Goal: Task Accomplishment & Management: Manage account settings

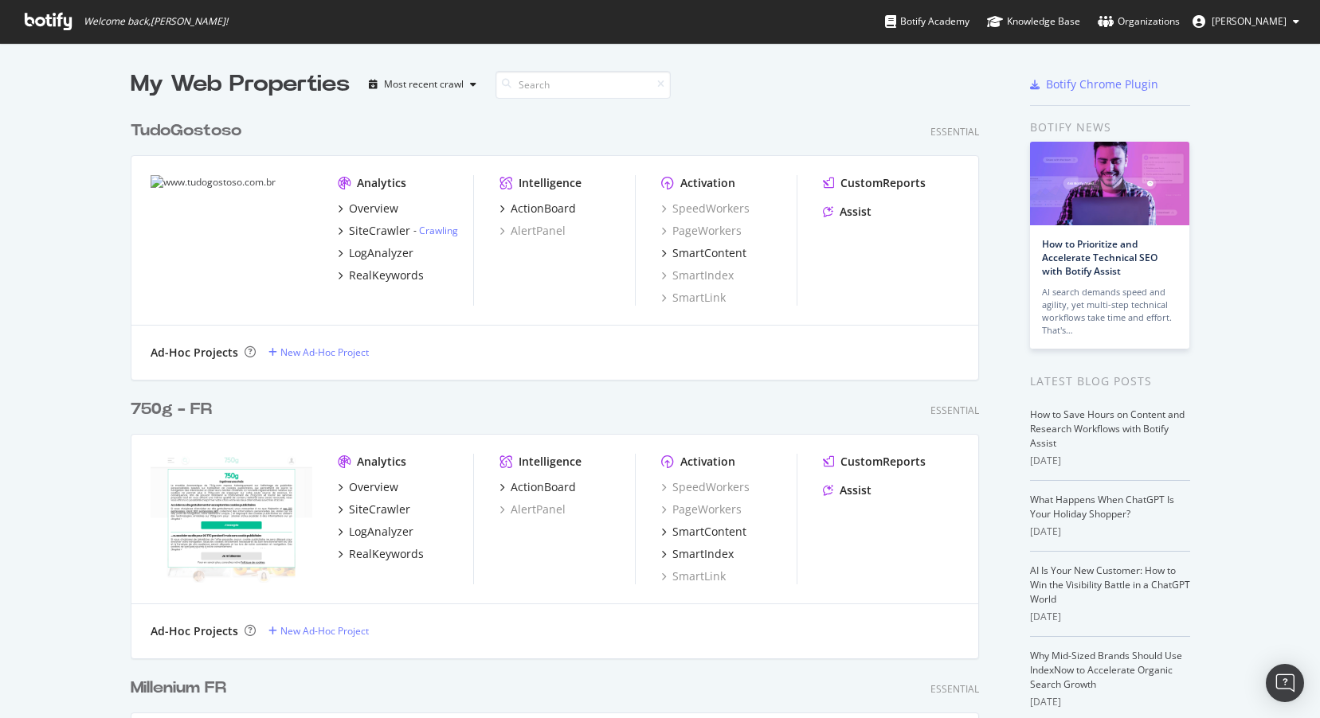
scroll to position [5082, 861]
click at [603, 85] on input at bounding box center [582, 85] width 175 height 28
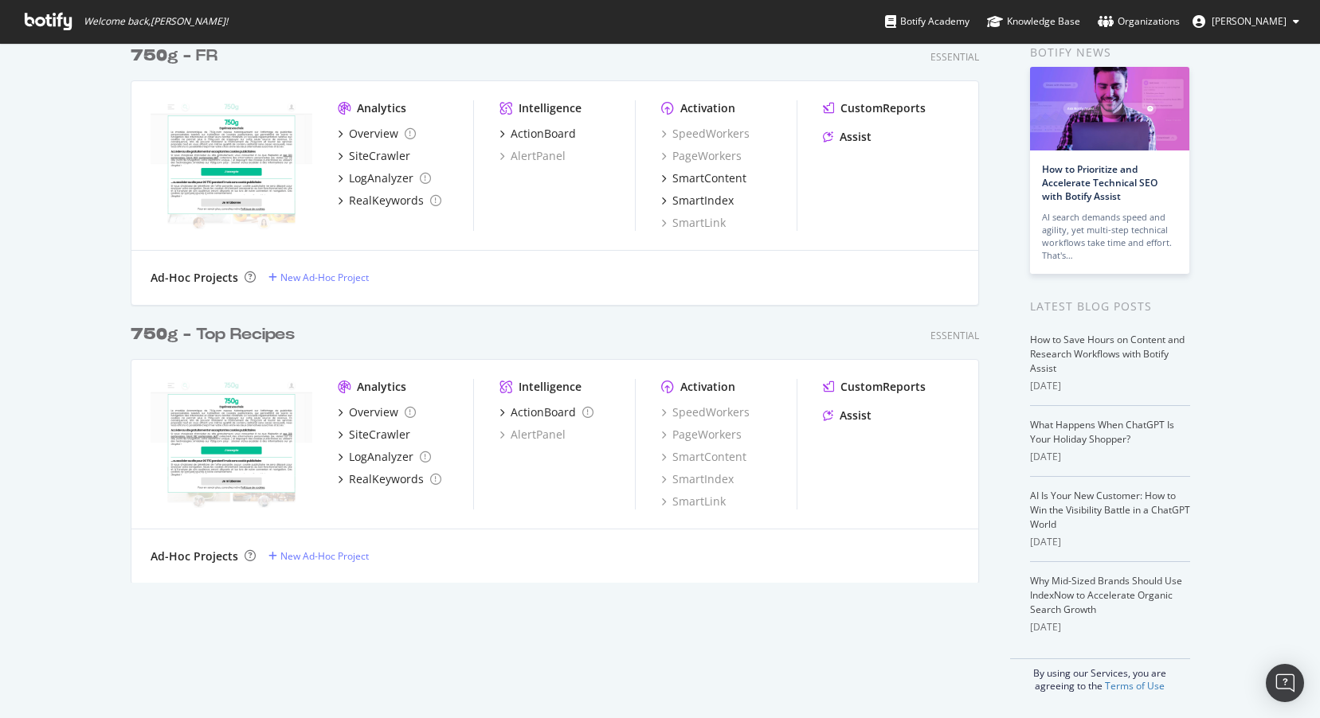
scroll to position [0, 0]
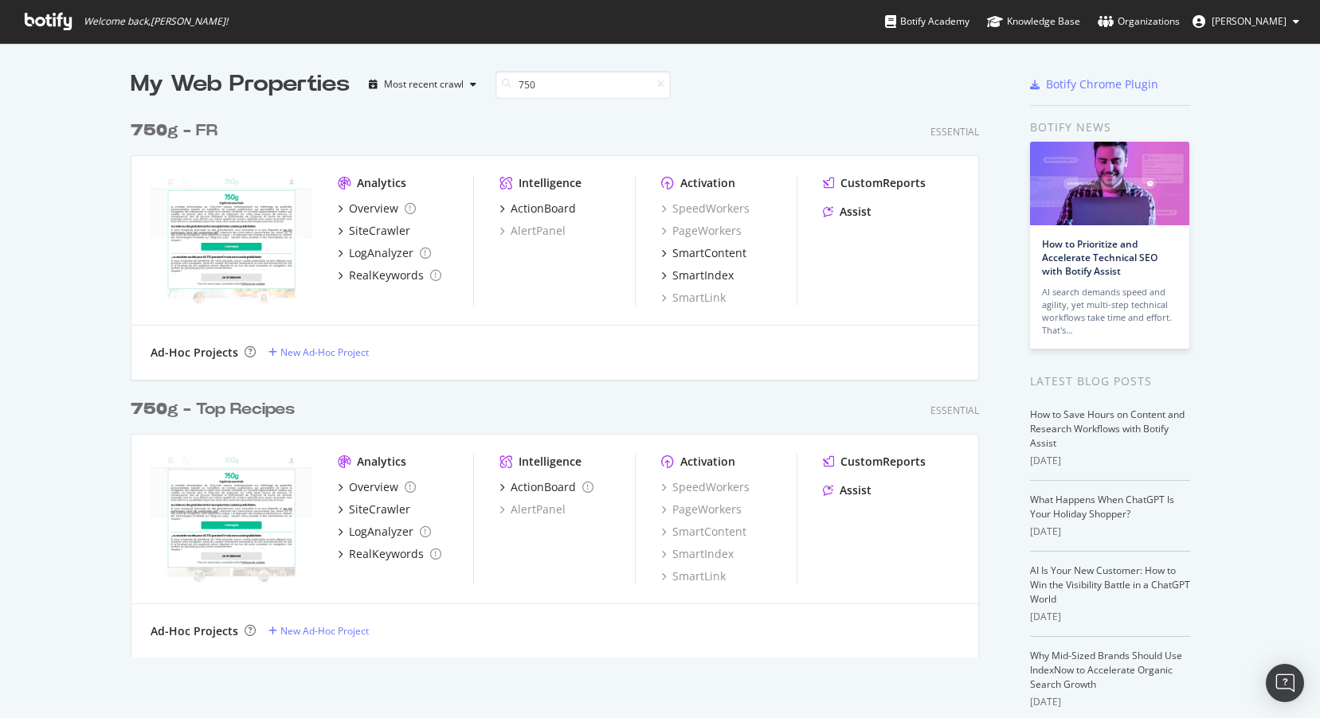
type input "750"
click at [168, 130] on div "750 g - FR" at bounding box center [174, 130] width 87 height 23
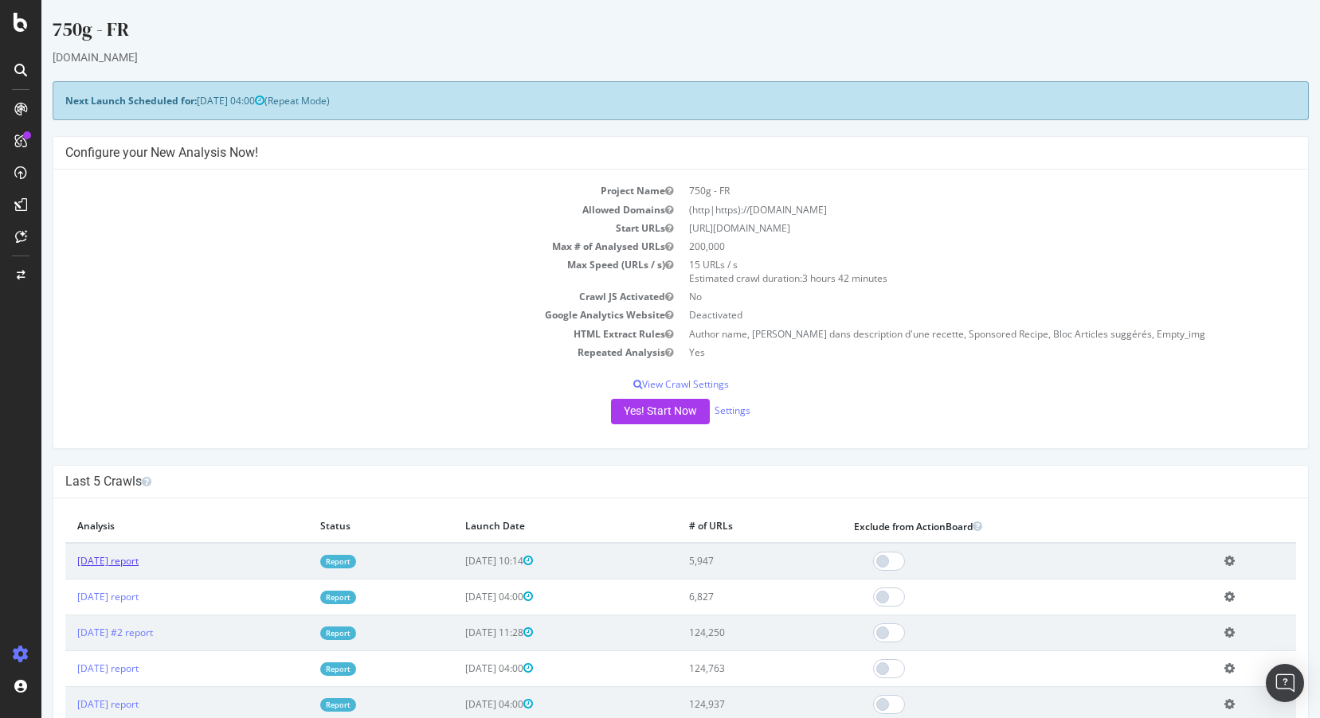
click at [139, 562] on link "[DATE] report" at bounding box center [107, 561] width 61 height 14
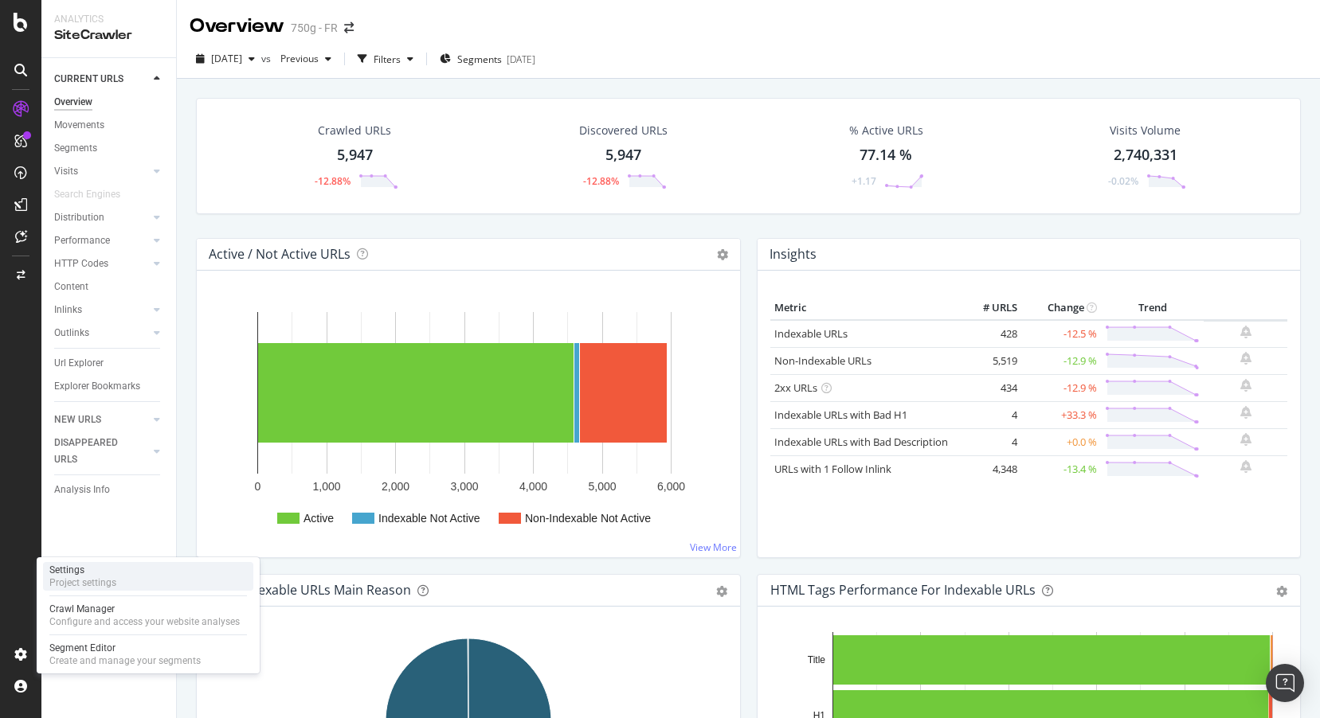
click at [74, 575] on div "Settings" at bounding box center [82, 570] width 67 height 13
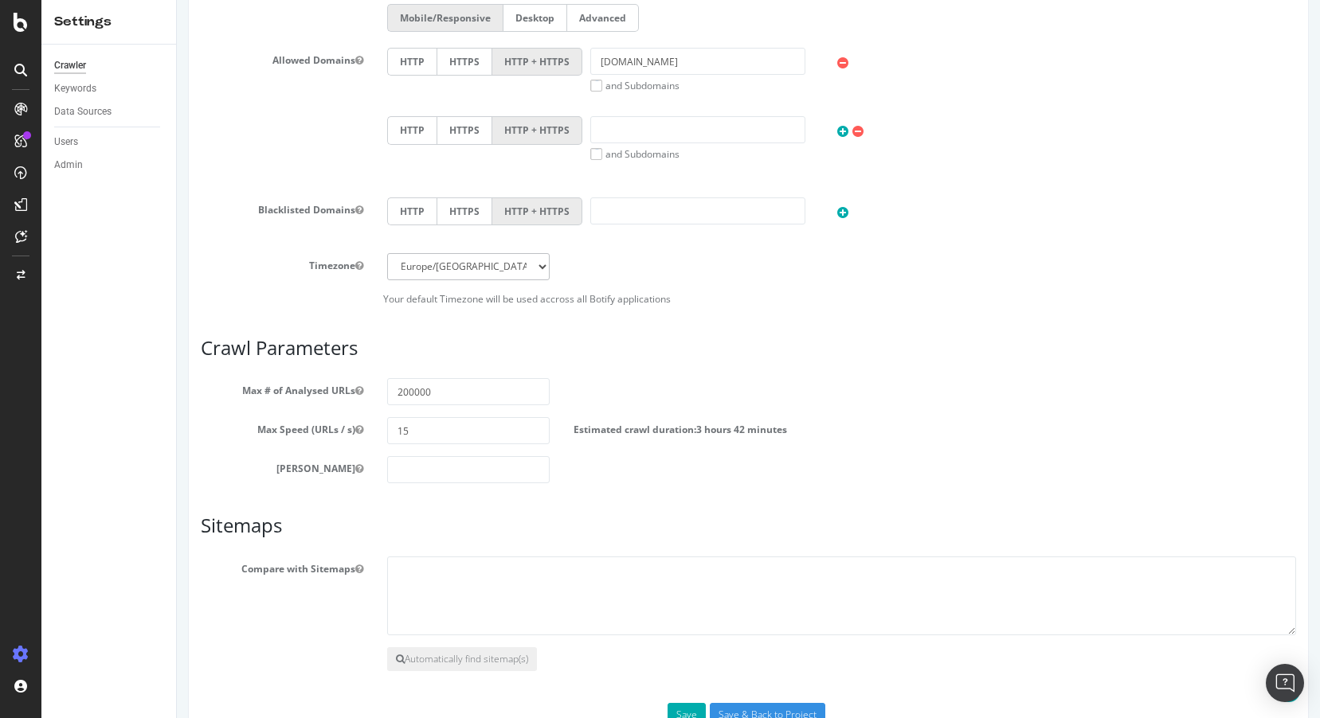
scroll to position [554, 0]
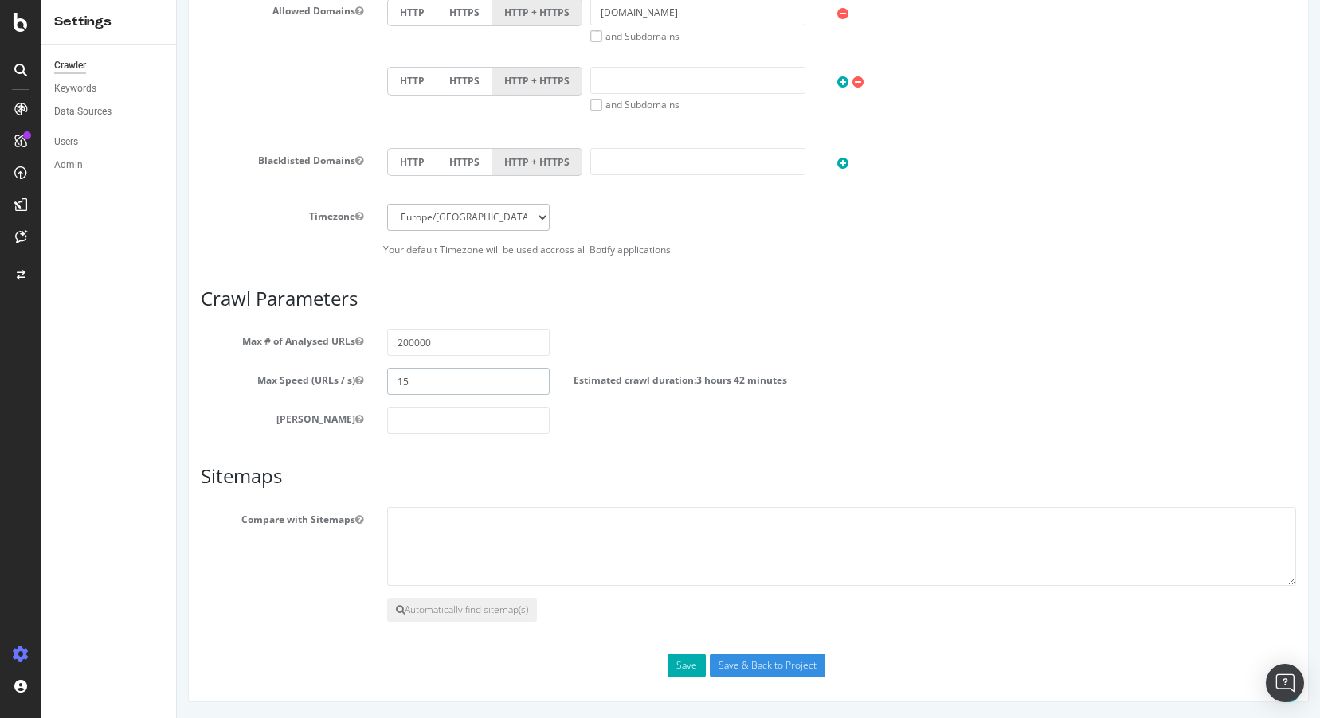
drag, startPoint x: 431, startPoint y: 384, endPoint x: 387, endPoint y: 385, distance: 43.8
click at [387, 385] on input "15" at bounding box center [468, 381] width 162 height 27
type input "10"
click at [738, 666] on input "Save & Back to Project" at bounding box center [767, 666] width 115 height 24
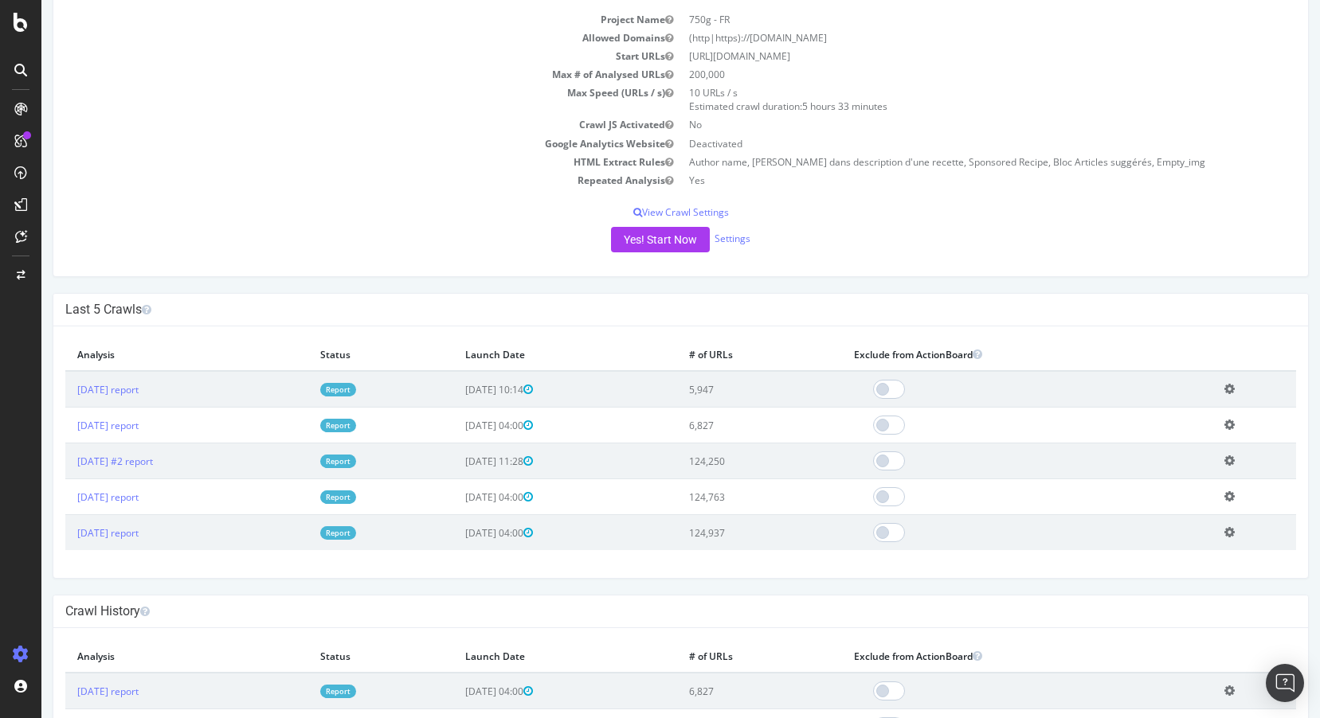
scroll to position [280, 0]
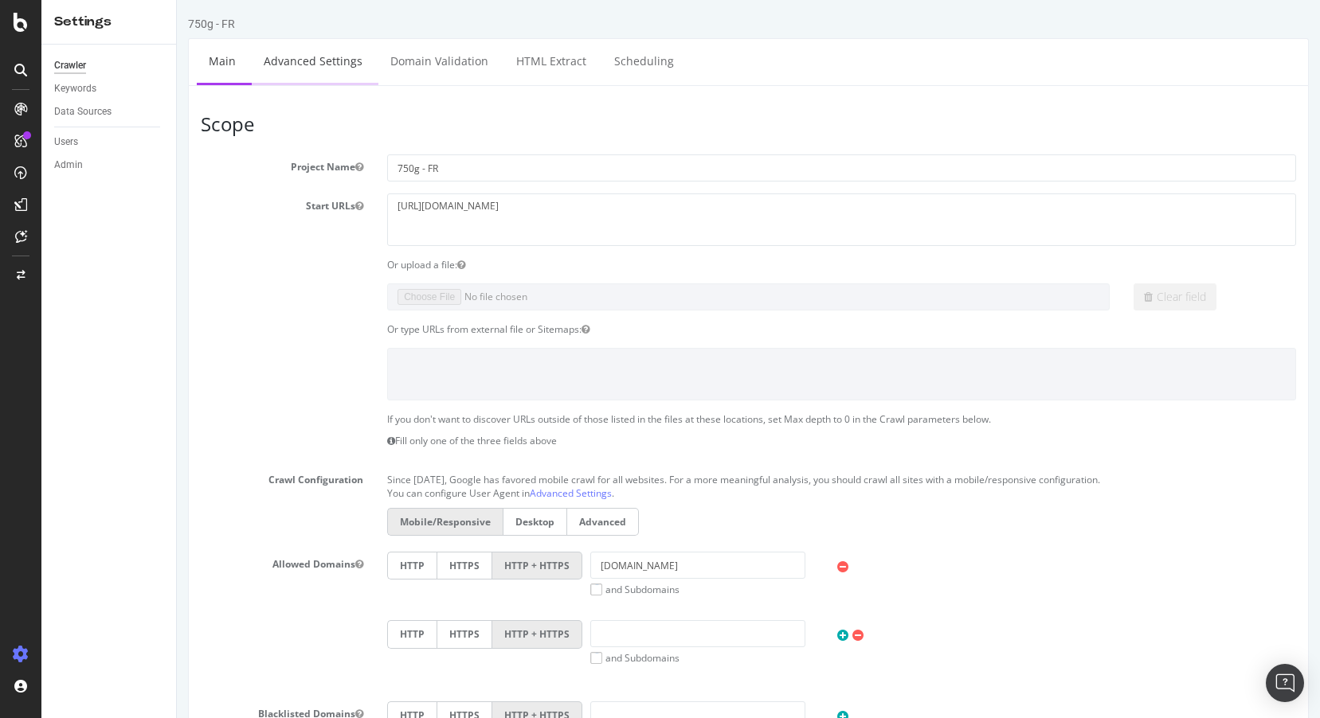
click at [298, 55] on link "Advanced Settings" at bounding box center [313, 61] width 123 height 44
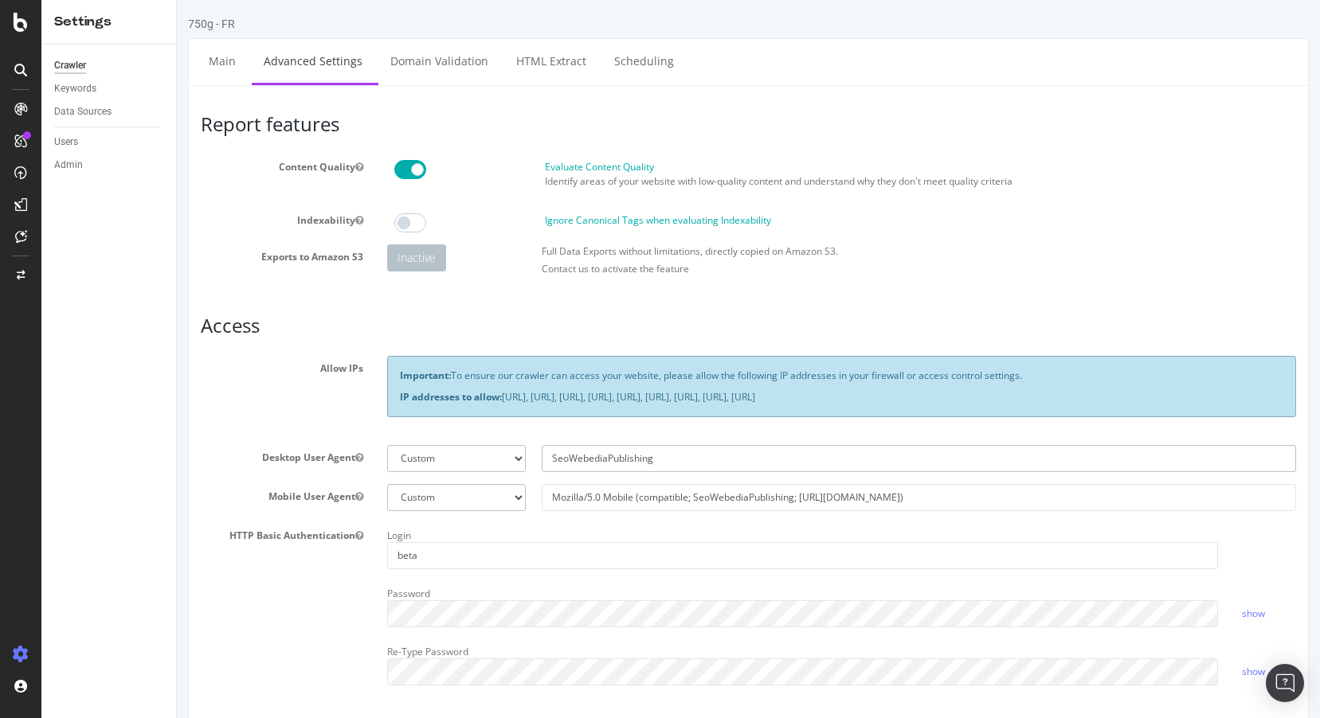
drag, startPoint x: 698, startPoint y: 461, endPoint x: 529, endPoint y: 448, distance: 169.4
click at [529, 448] on div "Botify Googlebot Chrome Firefox Edge Custom SeoWebediaPublishing" at bounding box center [841, 458] width 925 height 27
click at [630, 426] on div "Important: To ensure our crawler can access your website, please allow the foll…" at bounding box center [841, 394] width 933 height 76
click at [769, 493] on input "Mozilla/5.0 Mobile (compatible; SeoWebediaPublishing; [URL][DOMAIN_NAME])" at bounding box center [919, 497] width 754 height 27
drag, startPoint x: 908, startPoint y: 498, endPoint x: 545, endPoint y: 498, distance: 363.2
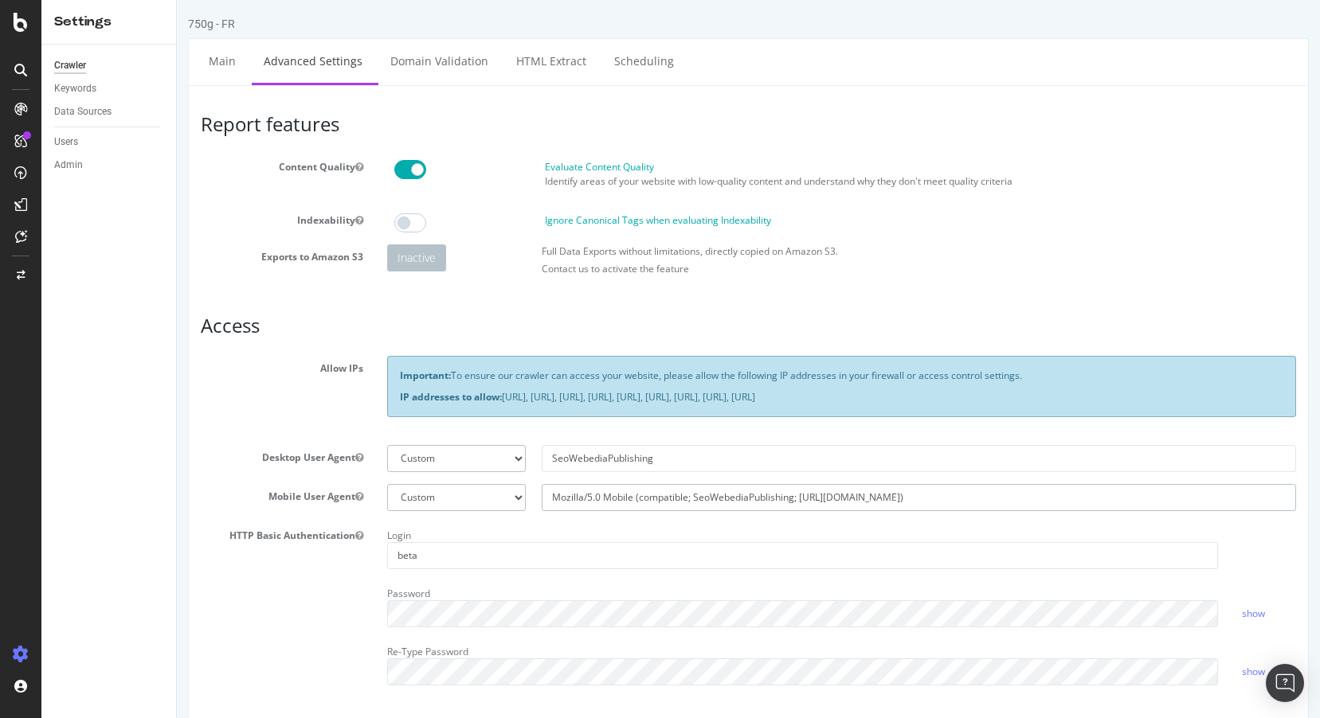
click at [545, 498] on input "Mozilla/5.0 Mobile (compatible; SeoWebediaPublishing; [URL][DOMAIN_NAME])" at bounding box center [919, 497] width 754 height 27
paste input "s://www.750g"
type input "Mozilla/5.0 Mobile (compatible; SeoWebediaPublishing; [URL][DOMAIN_NAME])"
drag, startPoint x: 873, startPoint y: 455, endPoint x: 484, endPoint y: 451, distance: 388.7
click at [484, 451] on div "Botify Googlebot Chrome Firefox Edge Custom SeoWebediaPublishing" at bounding box center [841, 458] width 925 height 27
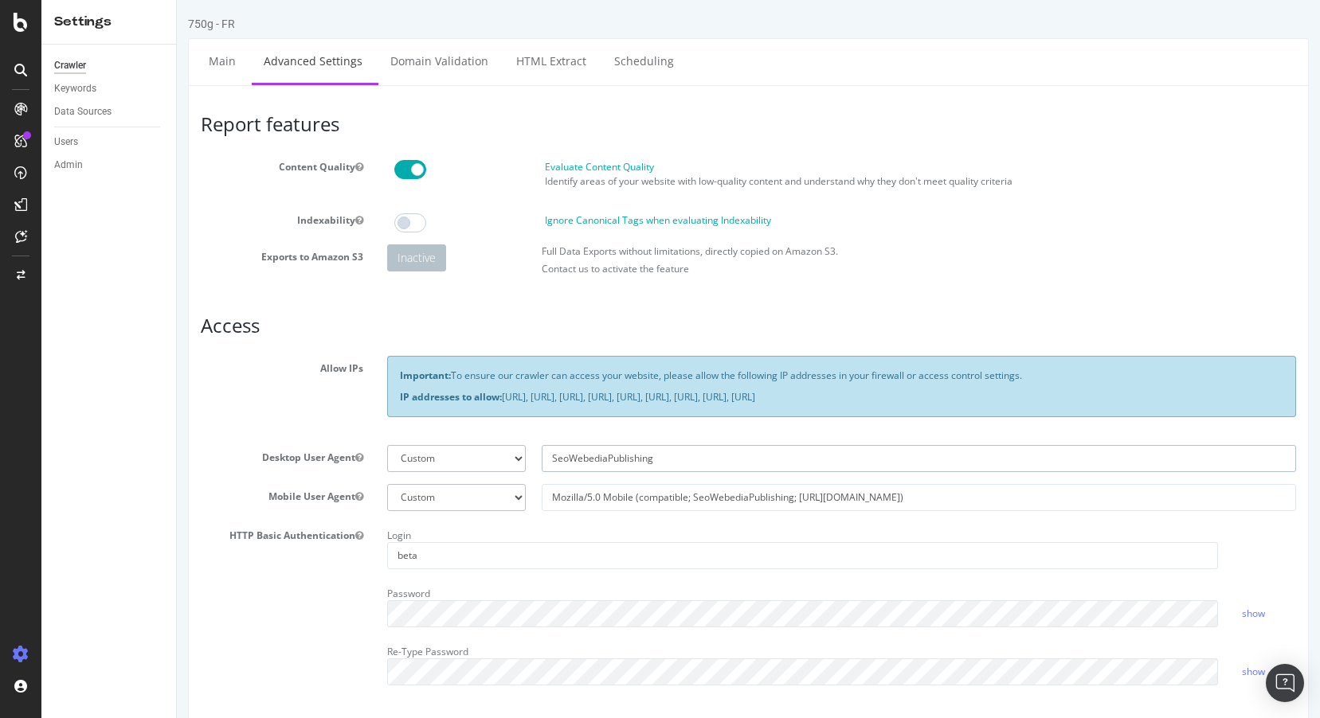
paste input "Mozilla/5.0 Mobile (compatible; SeoWebediaPublishing; [URL][DOMAIN_NAME])"
click at [624, 460] on input "Mozilla/5.0 Mobile (compatible; SeoWebediaPublishing; [URL][DOMAIN_NAME])" at bounding box center [919, 458] width 754 height 27
type input "Mozilla/5.0 (compatible; SeoWebediaPublishing; [URL][DOMAIN_NAME])"
click at [211, 26] on div "750g - FR" at bounding box center [211, 24] width 47 height 16
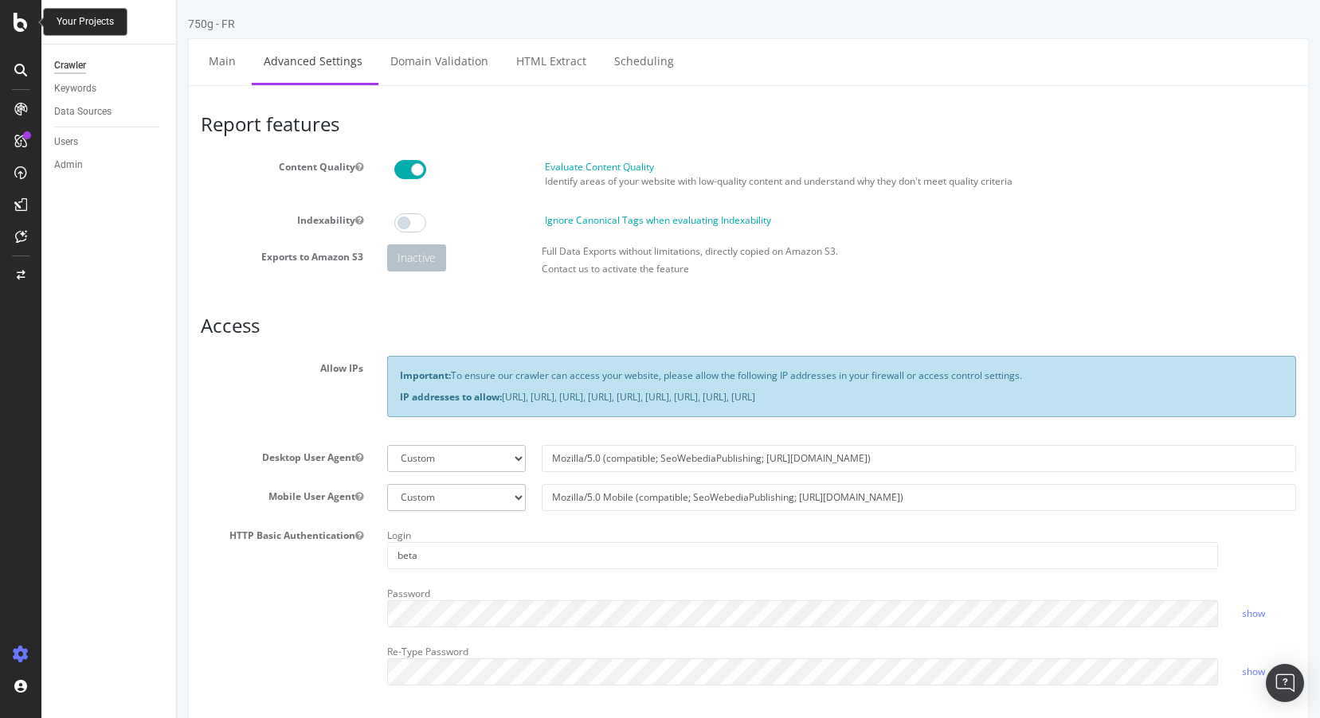
click at [14, 16] on icon at bounding box center [21, 22] width 14 height 19
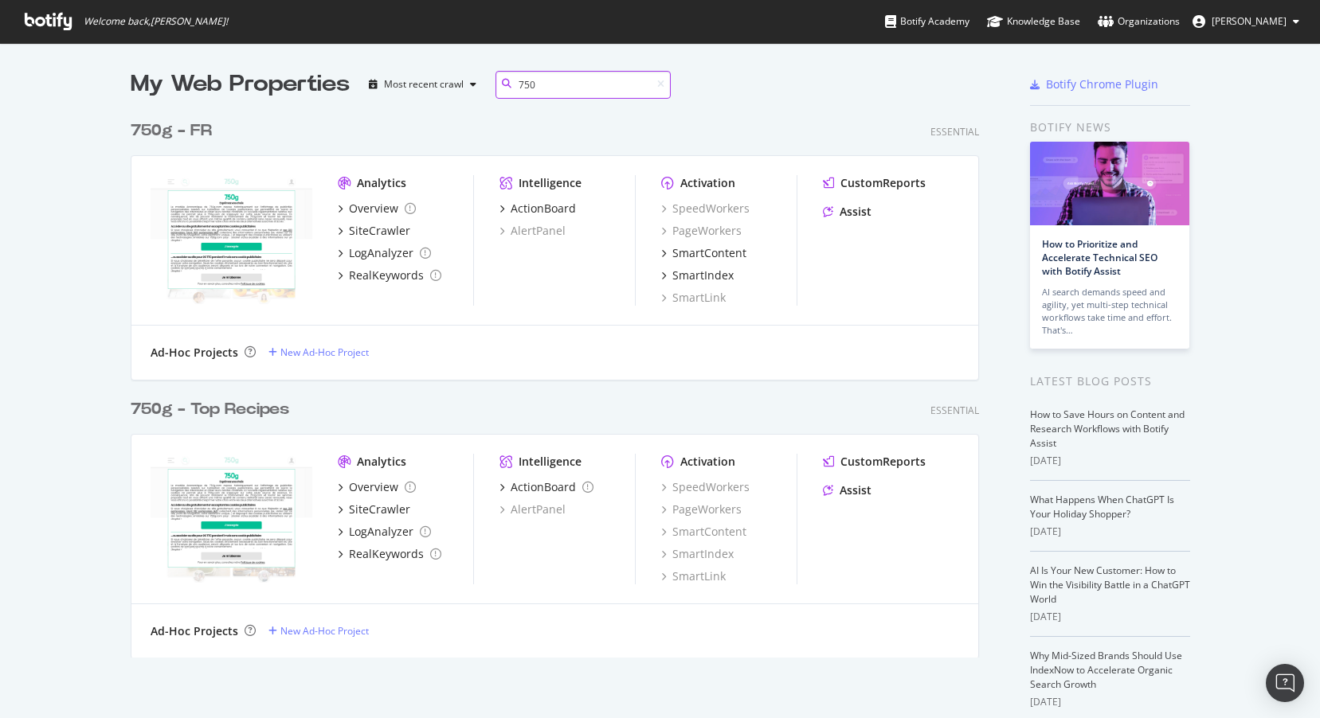
scroll to position [558, 861]
type input "750"
click at [199, 403] on div "750 g - Top Recipes" at bounding box center [210, 409] width 159 height 23
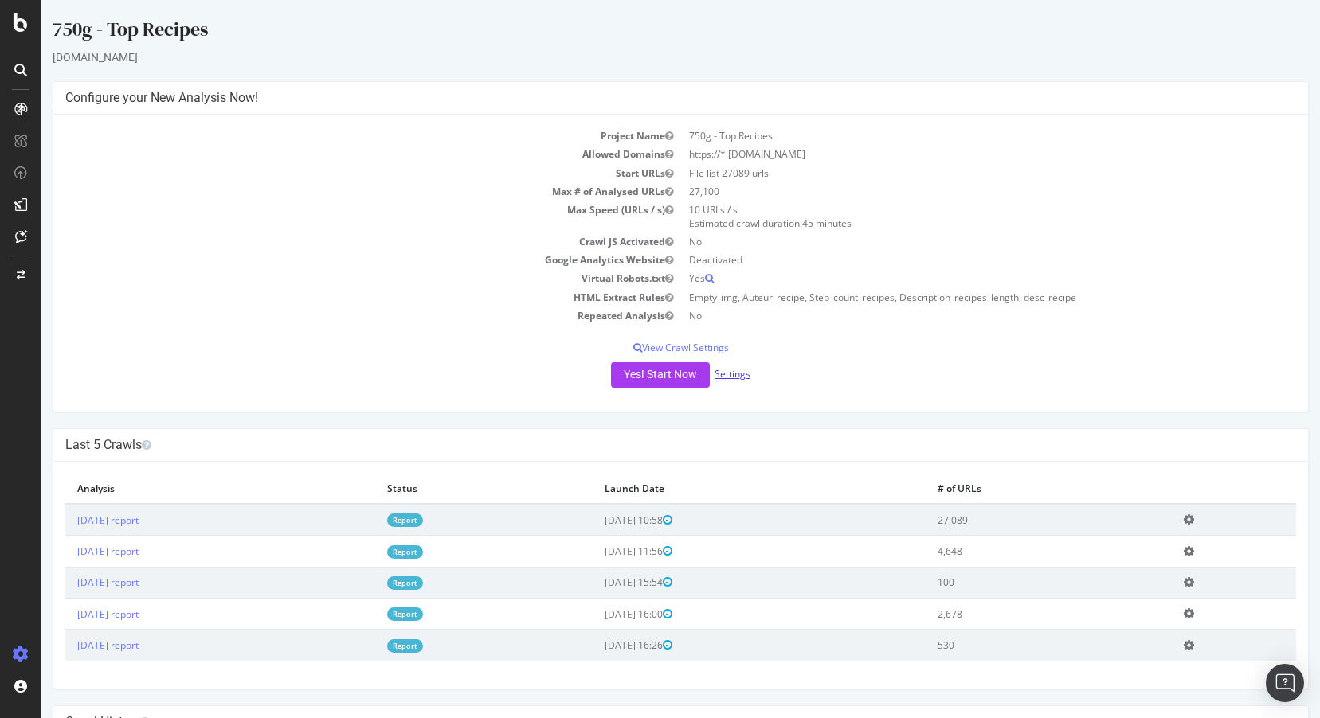
click at [739, 374] on link "Settings" at bounding box center [732, 374] width 36 height 14
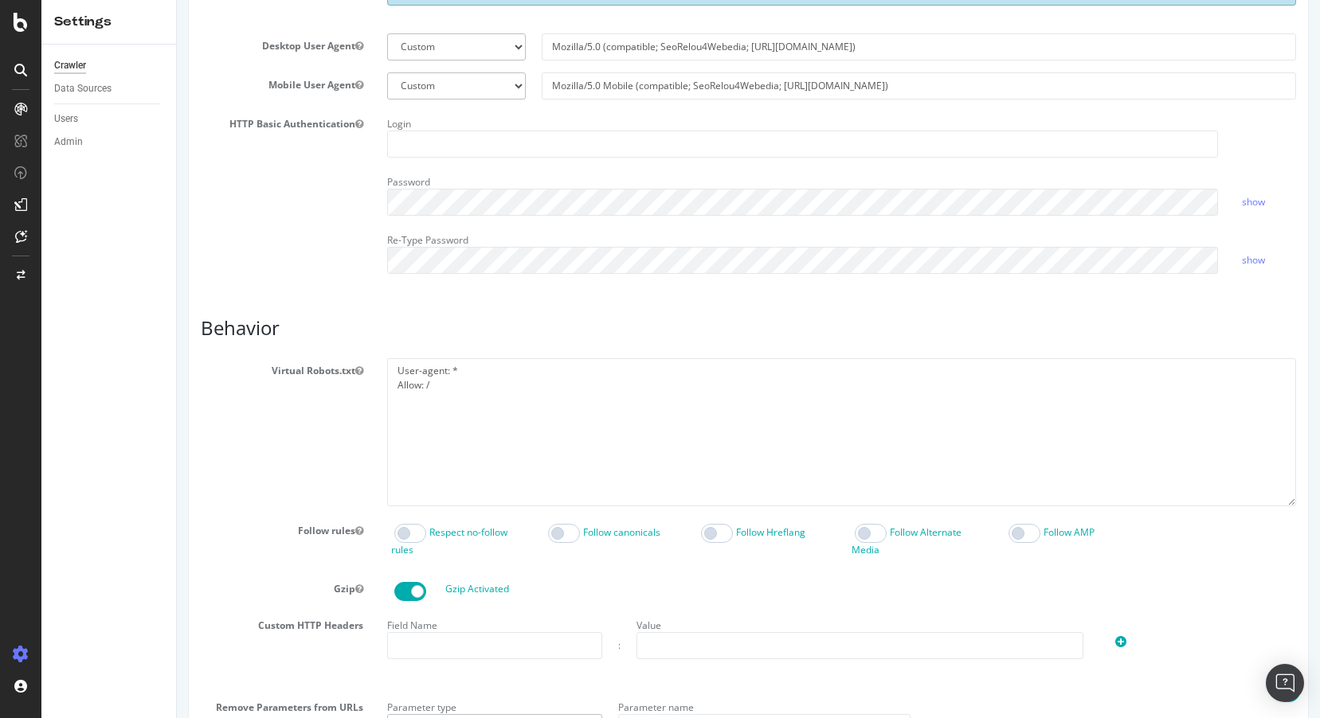
scroll to position [135, 0]
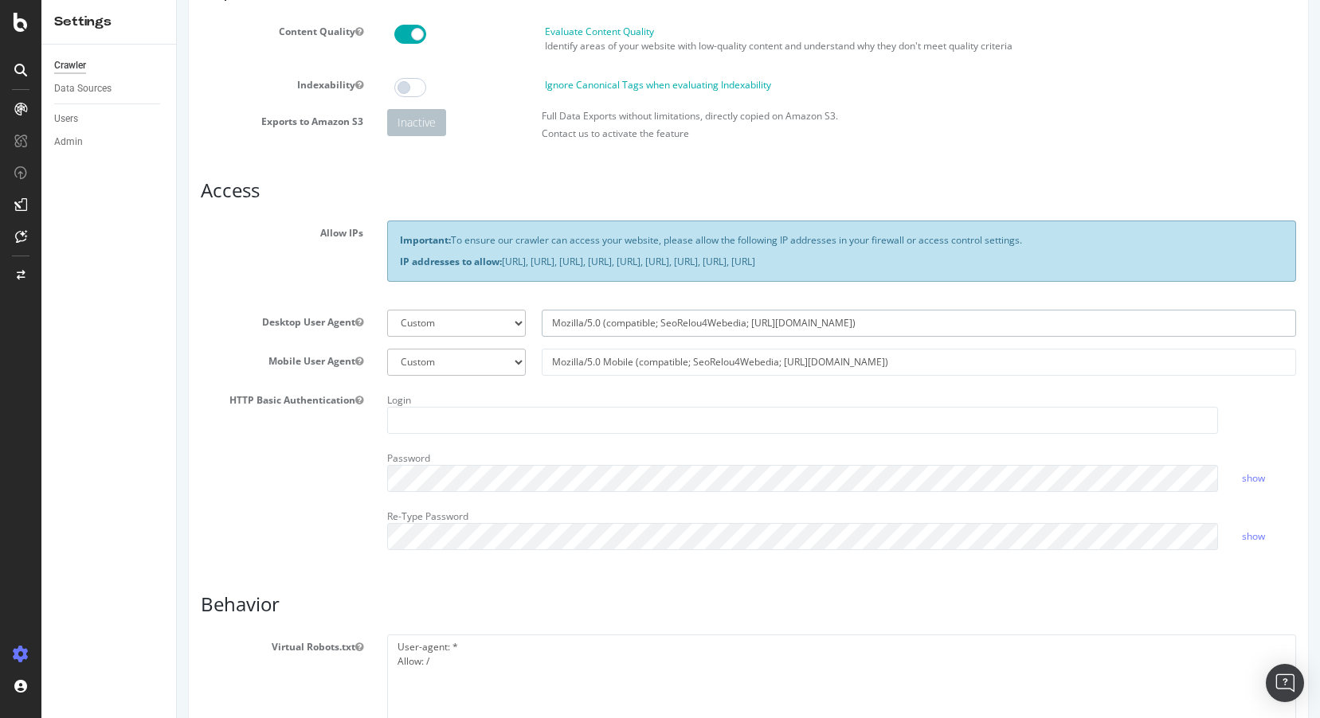
drag, startPoint x: 878, startPoint y: 322, endPoint x: 711, endPoint y: 308, distance: 167.0
click at [711, 310] on div "Mozilla/5.0 (compatible; SeoRelou4Webedia; [URL][DOMAIN_NAME])" at bounding box center [919, 323] width 770 height 27
click at [887, 333] on input "Mozilla/5.0 (compatible; SeoRelou4Webedia; [URL][DOMAIN_NAME])" at bounding box center [919, 323] width 754 height 27
click at [965, 317] on input "Mozilla/5.0 (compatible; SeoRelou4Webedia; [URL][DOMAIN_NAME])" at bounding box center [919, 323] width 754 height 27
drag, startPoint x: 902, startPoint y: 360, endPoint x: 462, endPoint y: 361, distance: 440.5
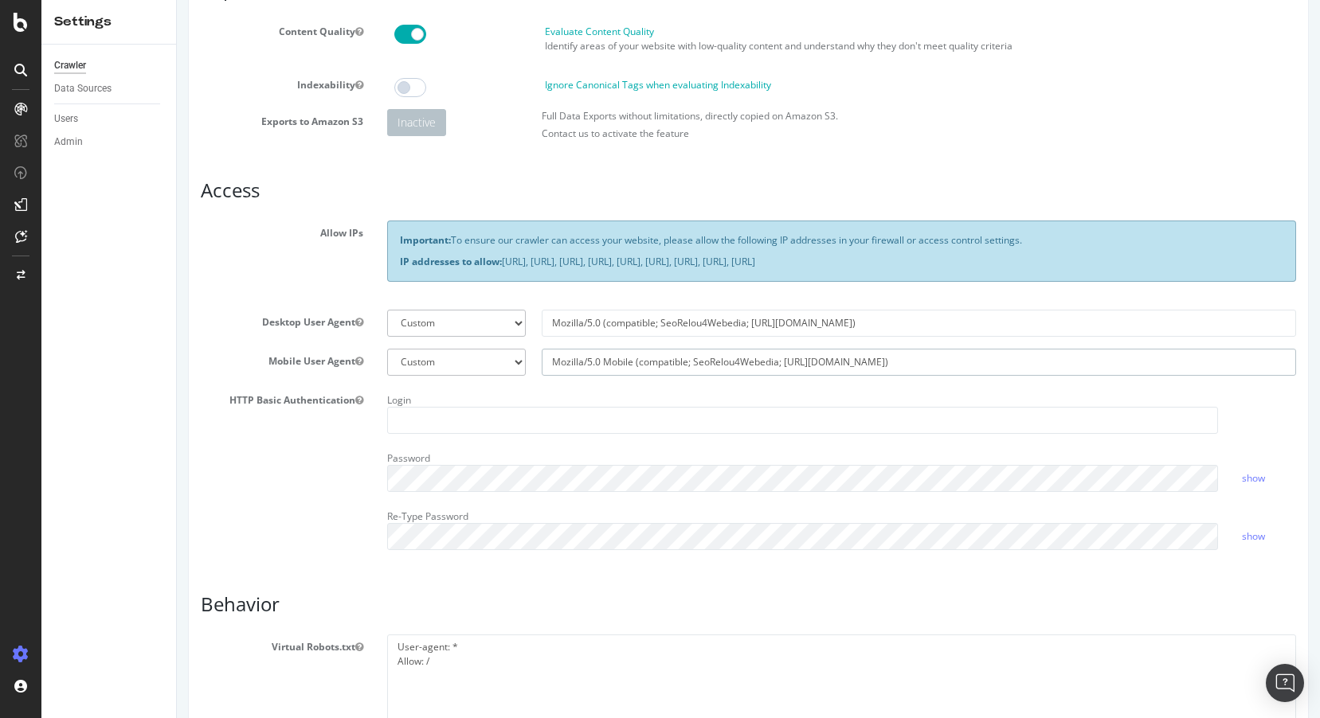
click at [462, 361] on div "Botify Googlebot Safari iPhone Safari iPad Chrome Android Custom Mozilla/5.0 Mo…" at bounding box center [841, 362] width 925 height 27
click at [17, 29] on icon at bounding box center [21, 22] width 14 height 19
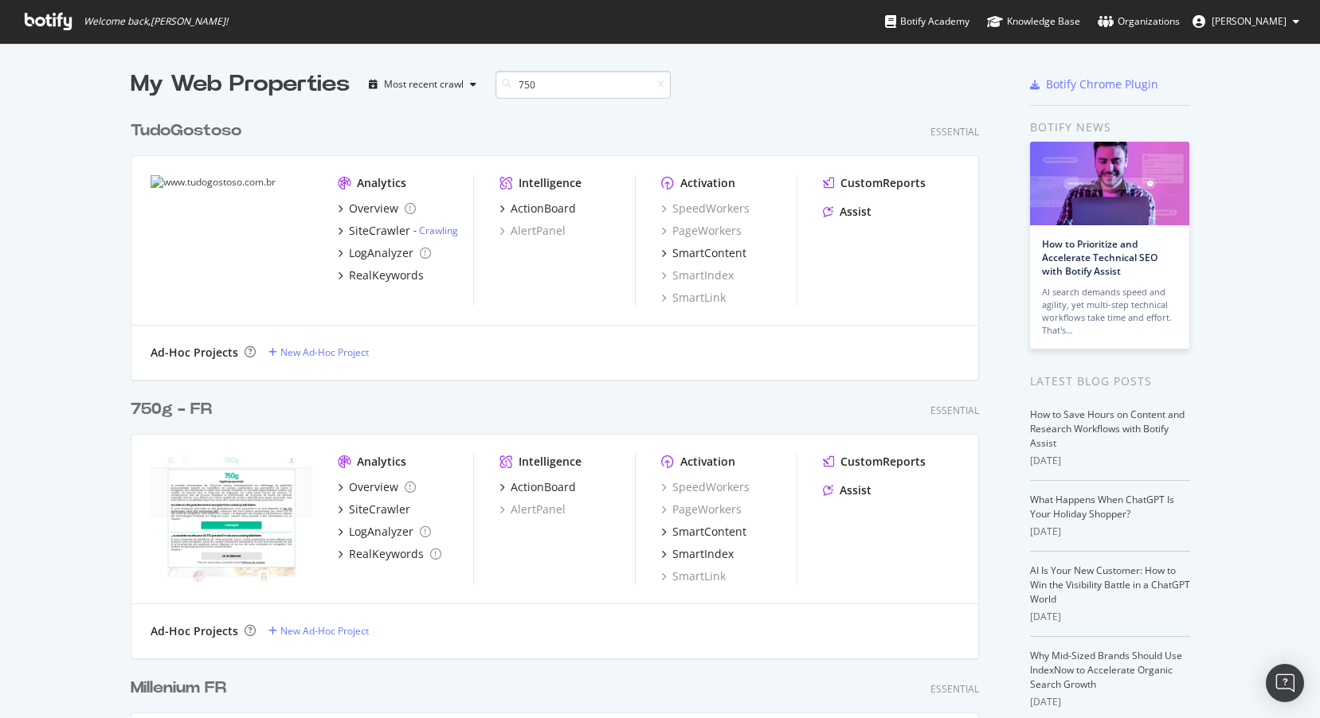
scroll to position [558, 861]
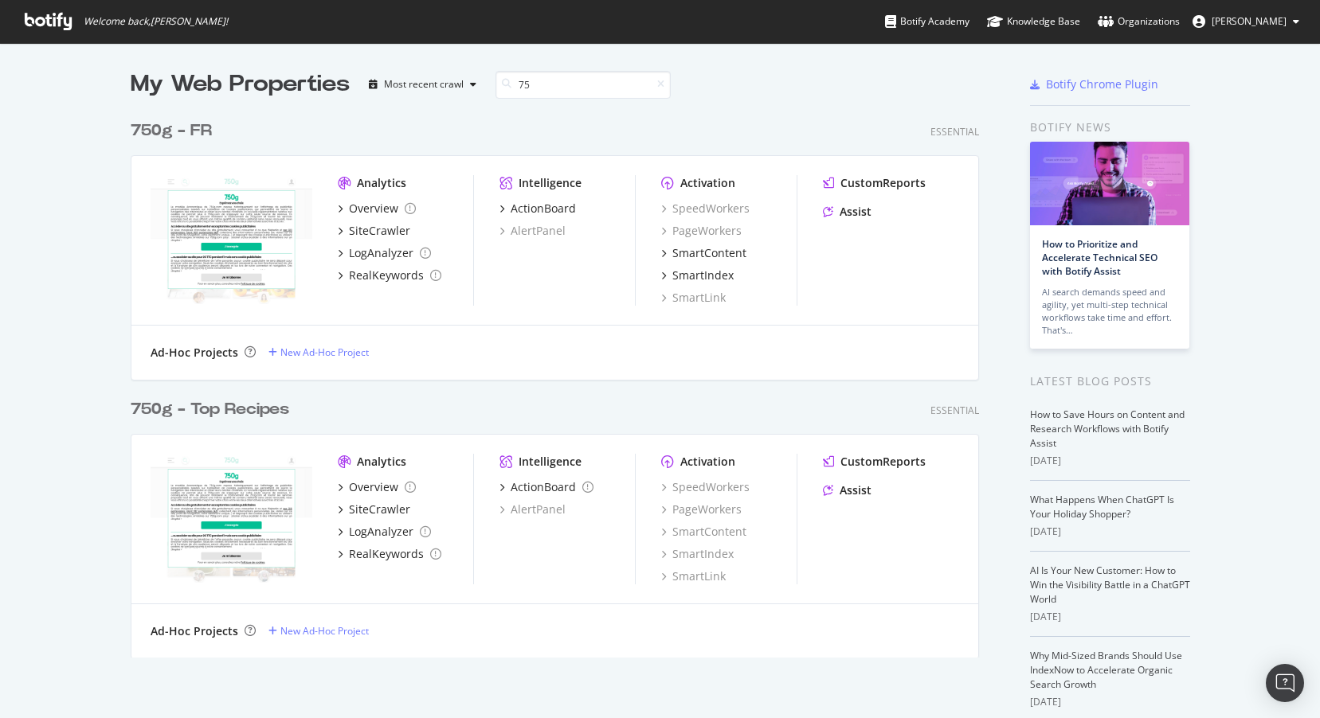
type input "7"
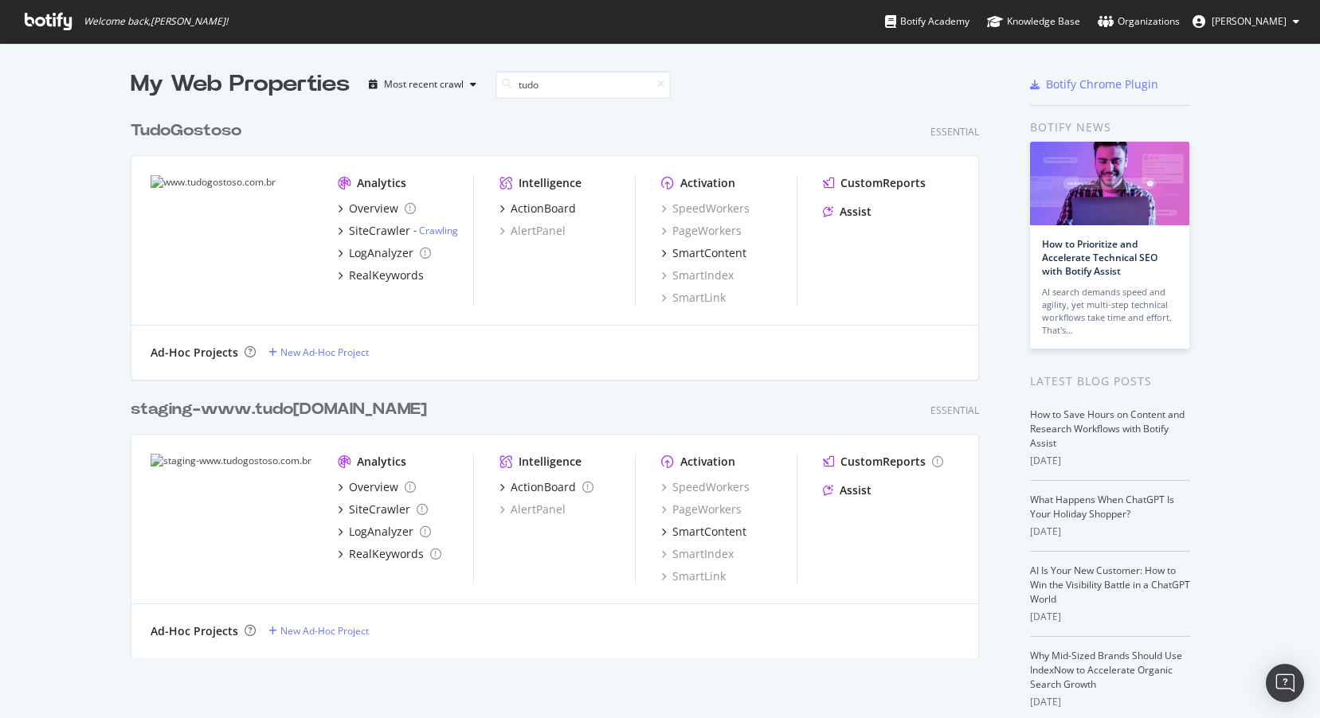
type input "tudo"
click at [179, 129] on div "Tudo Gostoso" at bounding box center [186, 130] width 111 height 23
click at [184, 410] on div "staging-www. tudo [DOMAIN_NAME]" at bounding box center [279, 409] width 296 height 23
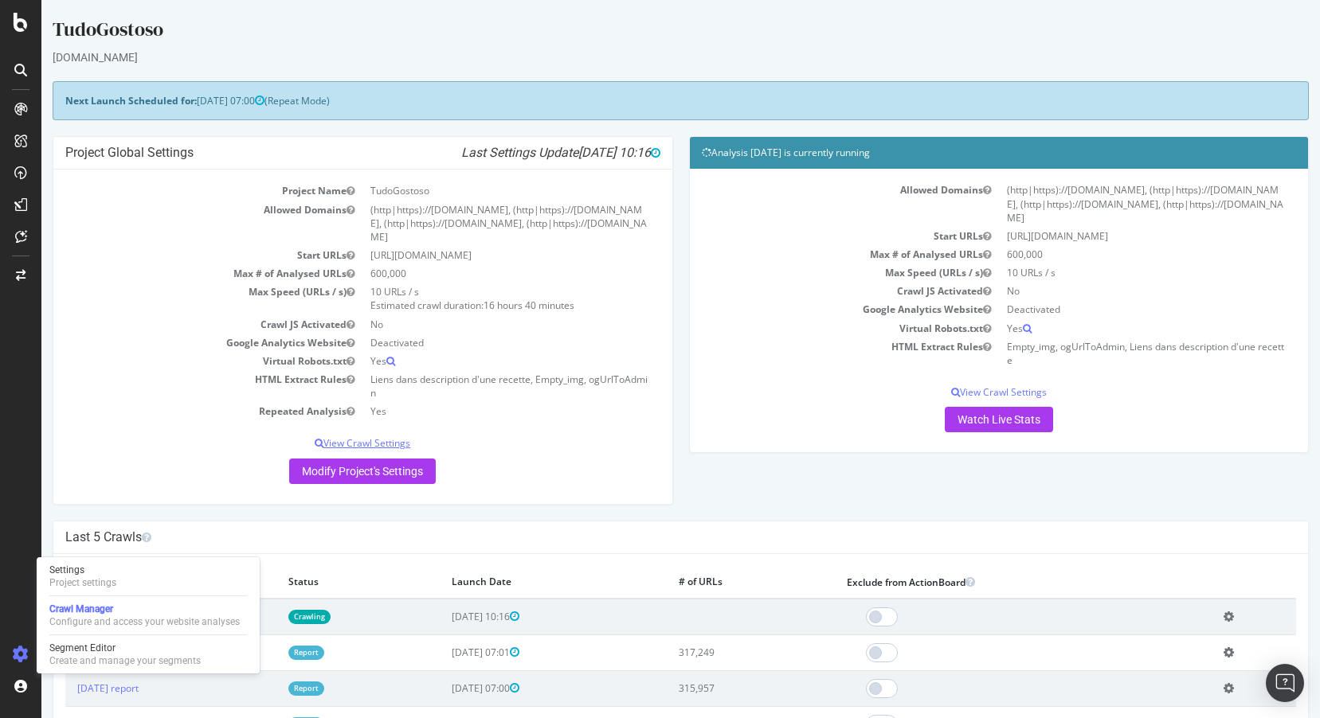
click at [377, 441] on p "View Crawl Settings" at bounding box center [362, 443] width 595 height 14
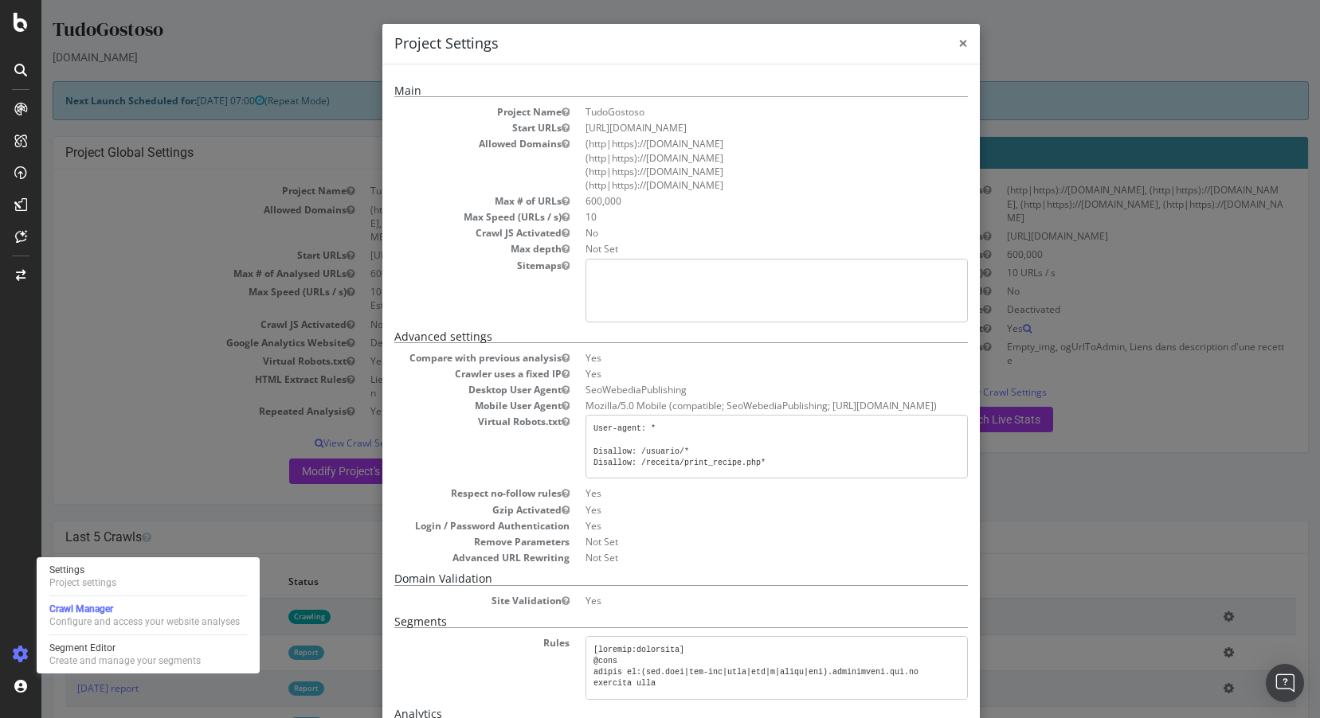
click at [964, 43] on span "×" at bounding box center [722, 359] width 1278 height 718
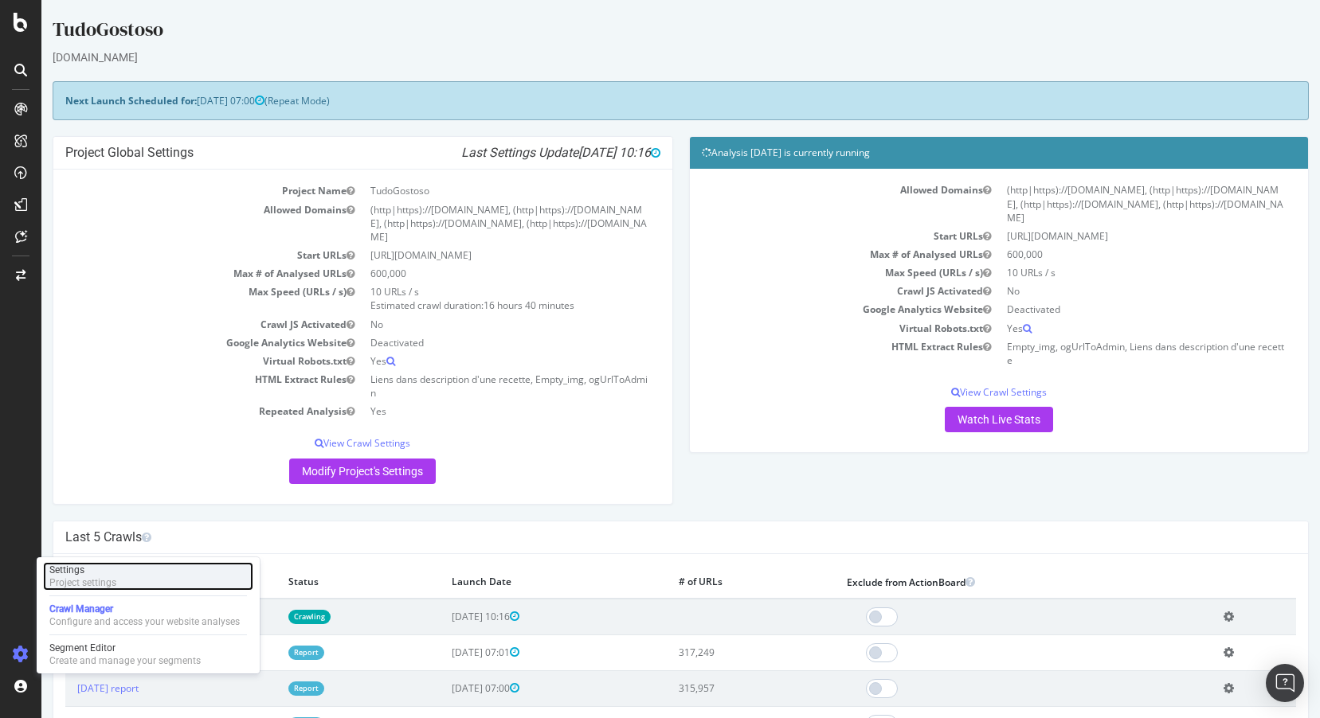
click at [85, 567] on div "Settings" at bounding box center [82, 570] width 67 height 13
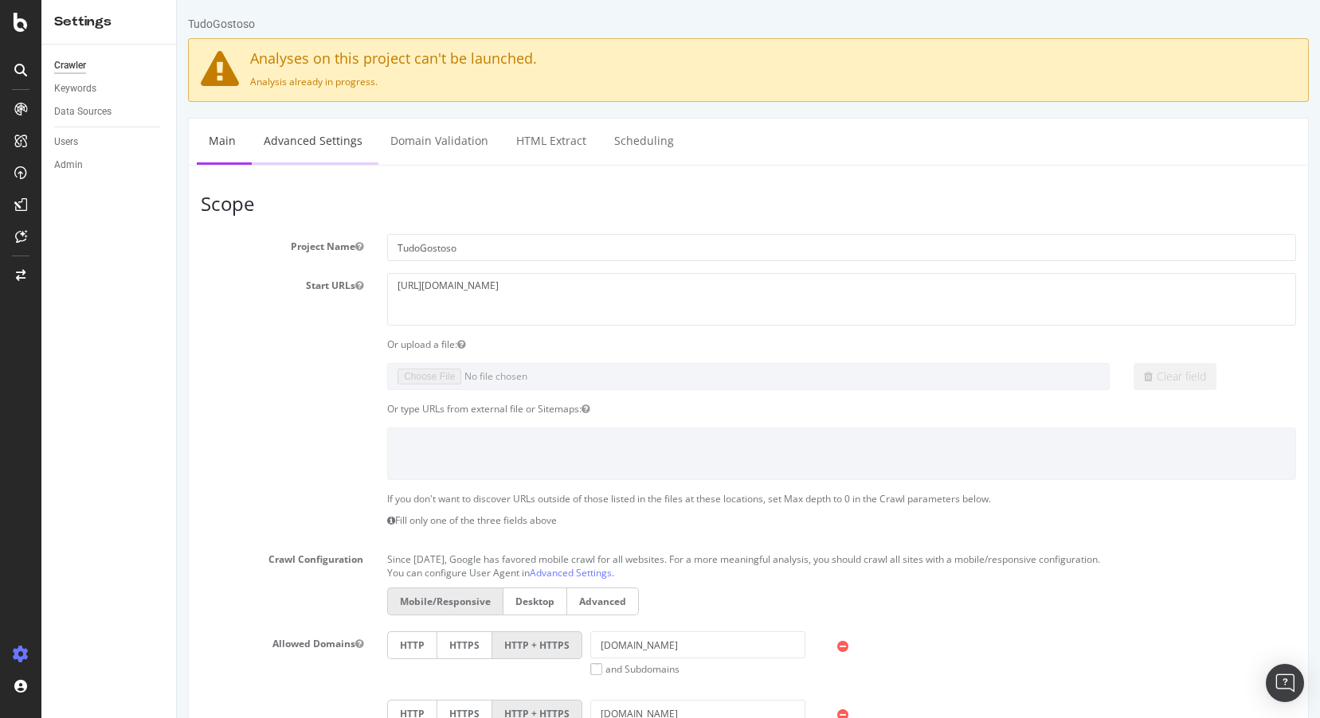
click at [352, 146] on link "Advanced Settings" at bounding box center [313, 141] width 123 height 44
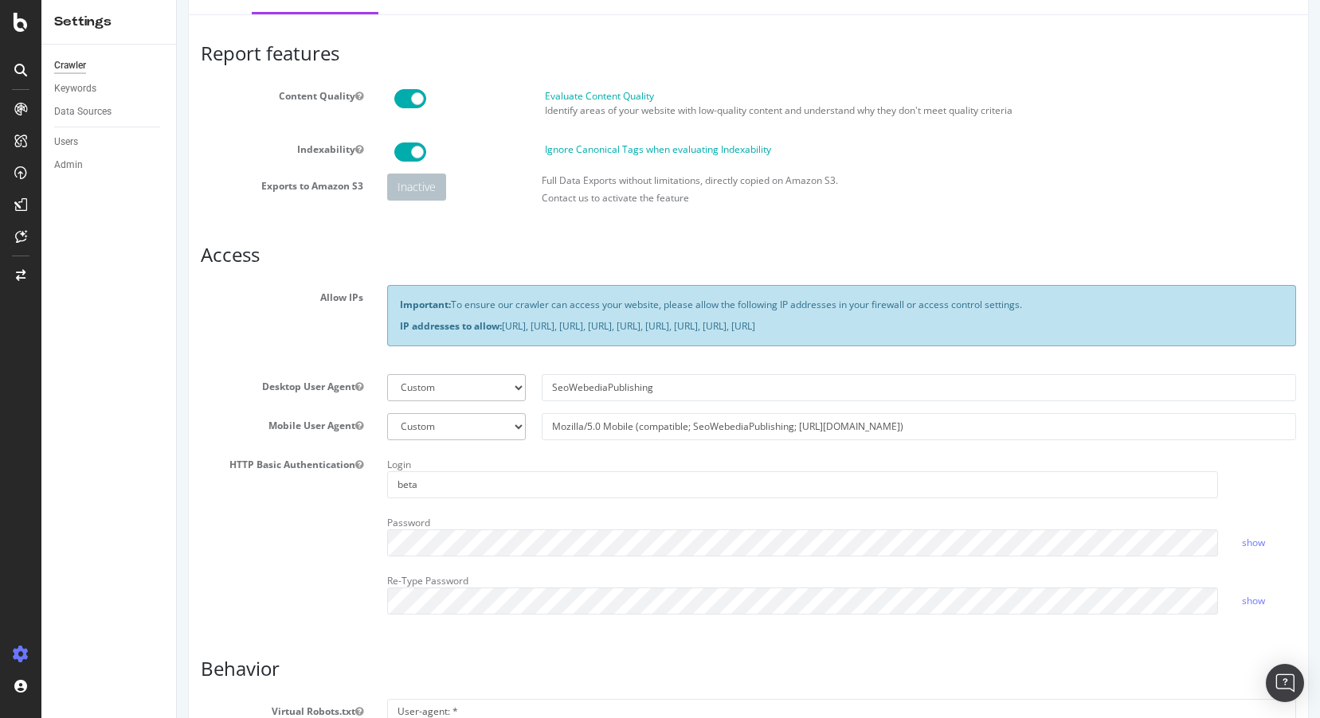
scroll to position [152, 0]
drag, startPoint x: 660, startPoint y: 383, endPoint x: 532, endPoint y: 388, distance: 128.3
click at [532, 388] on div "Botify Googlebot Chrome Firefox Edge Custom SeoWebediaPublishing" at bounding box center [841, 386] width 925 height 27
paste input "Mozilla/5.0 Mobile (compatible; SeoRelou4Webedia; [URL][DOMAIN_NAME])"
drag, startPoint x: 895, startPoint y: 425, endPoint x: 510, endPoint y: 429, distance: 385.5
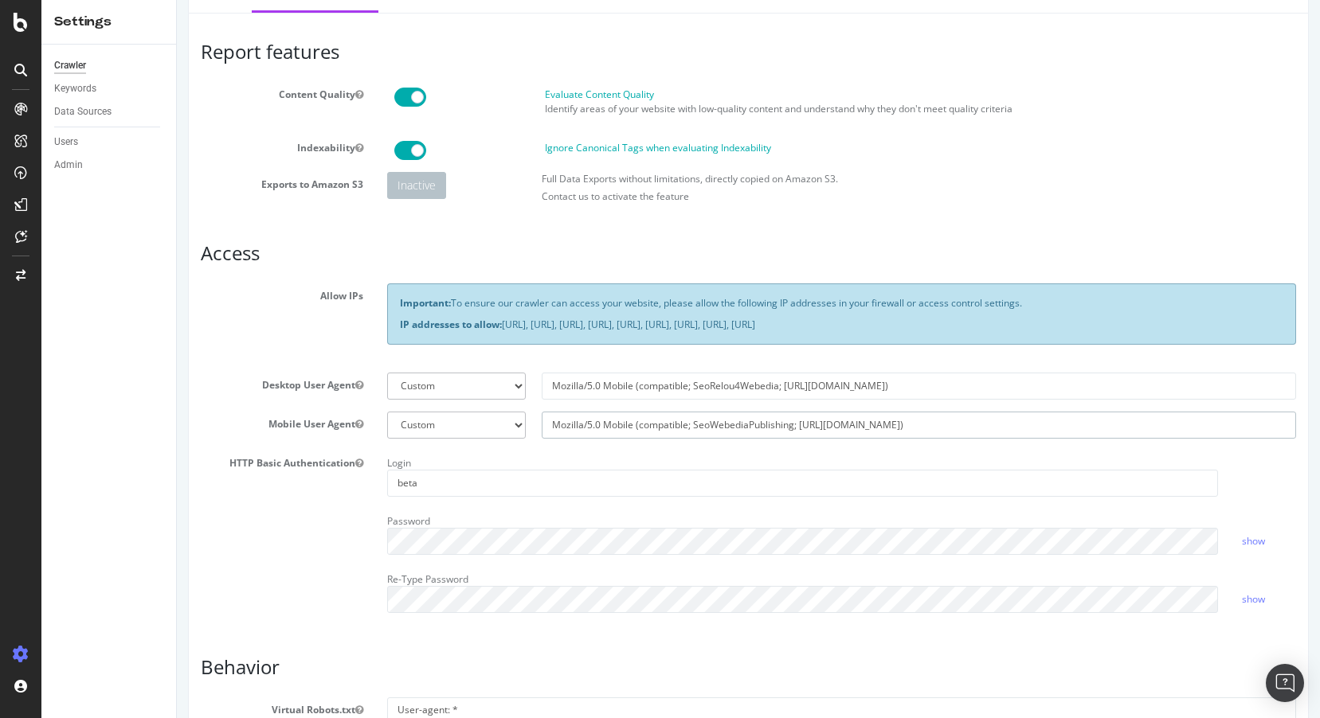
click at [510, 429] on div "Botify Googlebot Safari iPhone Safari iPad Chrome Android Custom Mozilla/5.0 Mo…" at bounding box center [841, 425] width 925 height 27
drag, startPoint x: 903, startPoint y: 384, endPoint x: 508, endPoint y: 387, distance: 395.1
click at [508, 387] on div "Botify Googlebot Chrome Firefox Edge Custom Mozilla/5.0 Mobile (compatible; Seo…" at bounding box center [841, 386] width 925 height 27
paste input "WebediaPublishing; [URL]"
click at [838, 385] on input "Mozilla/5.0 Mobile (compatible; SeoWebediaPublishing; [URL][DOMAIN_NAME])" at bounding box center [919, 386] width 754 height 27
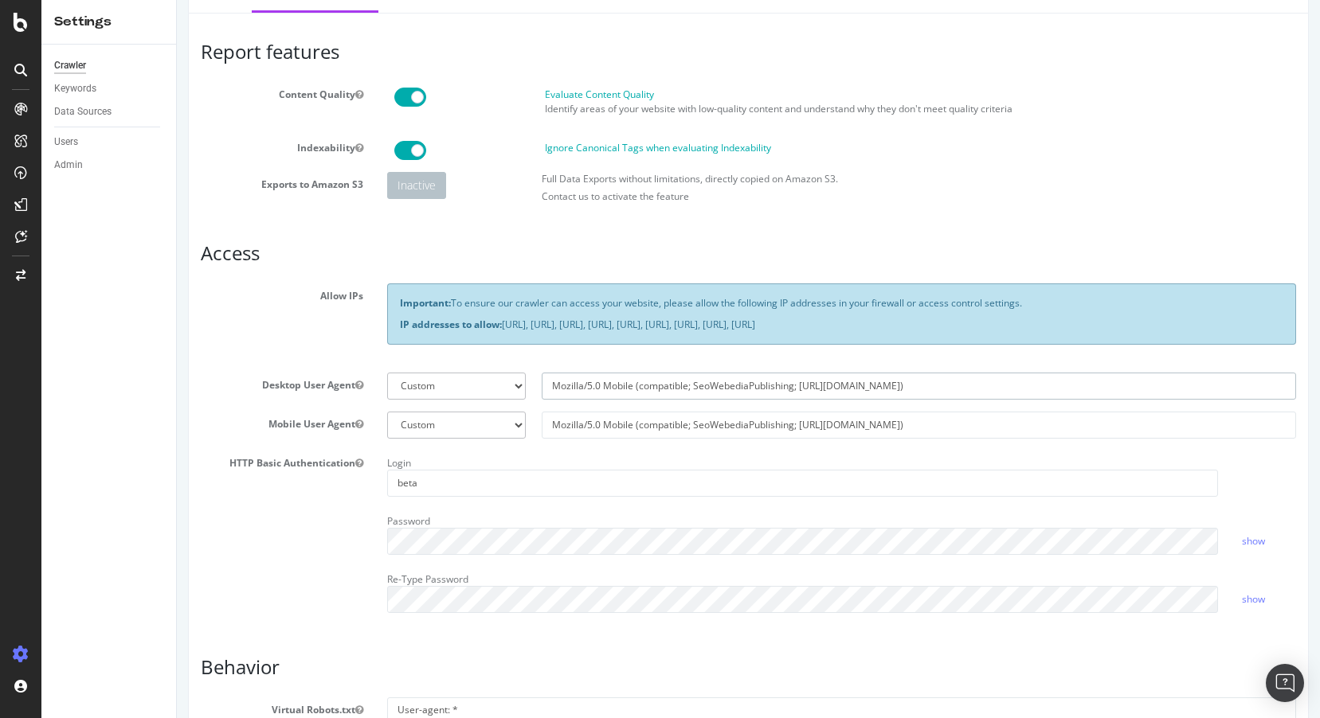
click at [838, 385] on input "Mozilla/5.0 Mobile (compatible; SeoWebediaPublishing; [URL][DOMAIN_NAME])" at bounding box center [919, 386] width 754 height 27
click at [941, 389] on input "Mozilla/5.0 Mobile (compatible; SeoWebediaPublishing; [URL])" at bounding box center [919, 386] width 754 height 27
click at [881, 386] on input "Mozilla/5.0 Mobile (compatible; SeoWebediaPublishing; [URL])" at bounding box center [919, 386] width 754 height 27
paste input "[URL][DOMAIN_NAME]"
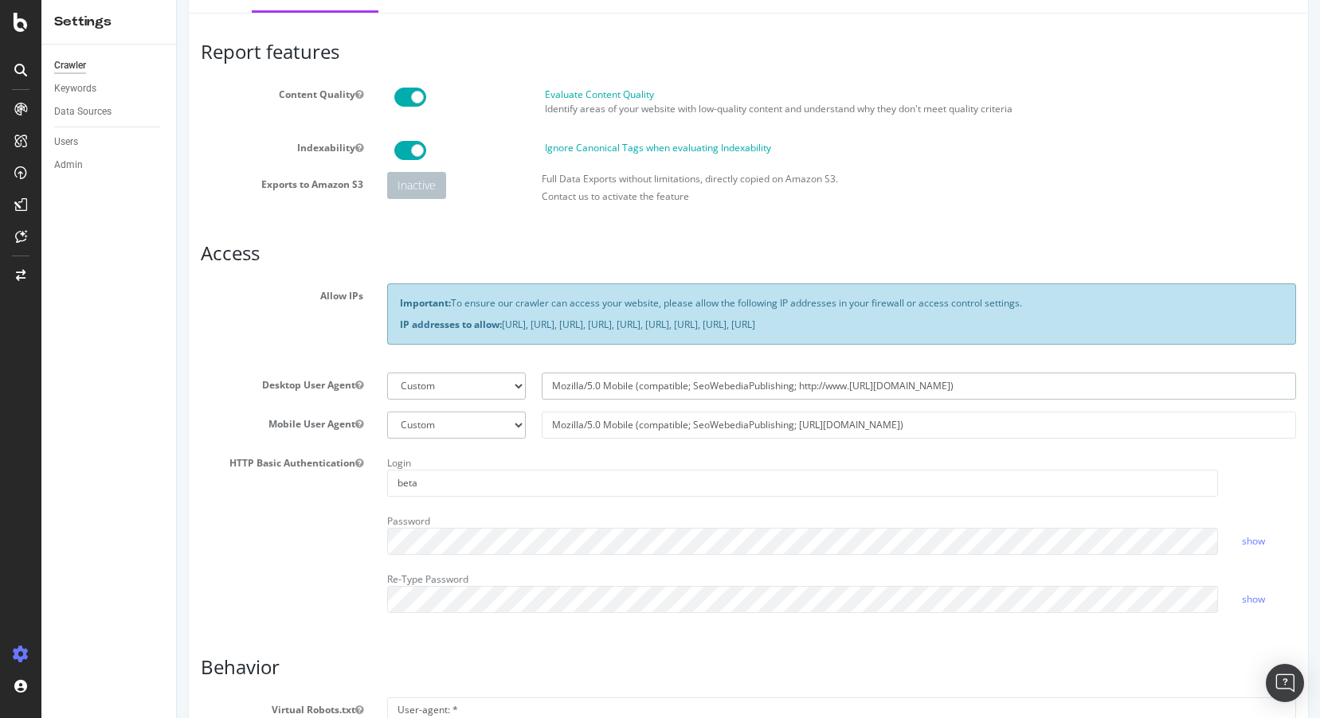
click at [850, 386] on input "Mozilla/5.0 Mobile (compatible; SeoWebediaPublishing; http://www.[URL][DOMAIN_N…" at bounding box center [919, 386] width 754 height 27
type input "Mozilla/5.0 Mobile (compatible; SeoWebediaPublishing; [URL][DOMAIN_NAME])"
click at [1034, 425] on input "Mozilla/5.0 Mobile (compatible; SeoWebediaPublishing; [URL][DOMAIN_NAME])" at bounding box center [919, 425] width 754 height 27
paste input "s://[DOMAIN_NAME][URL]"
type input "Mozilla/5.0 Mobile (compatible; SeoWebediaPublishing; [URL][DOMAIN_NAME])"
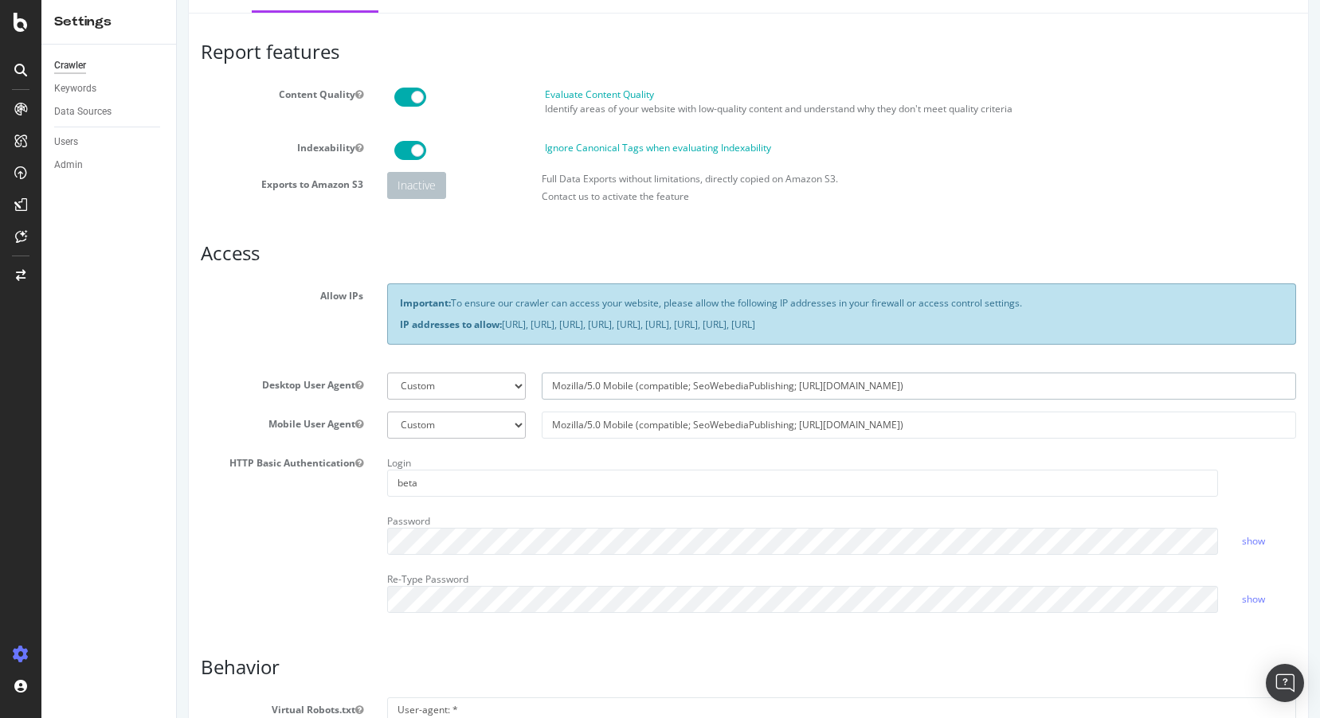
click at [619, 379] on input "Mozilla/5.0 Mobile (compatible; SeoWebediaPublishing; [URL][DOMAIN_NAME])" at bounding box center [919, 386] width 754 height 27
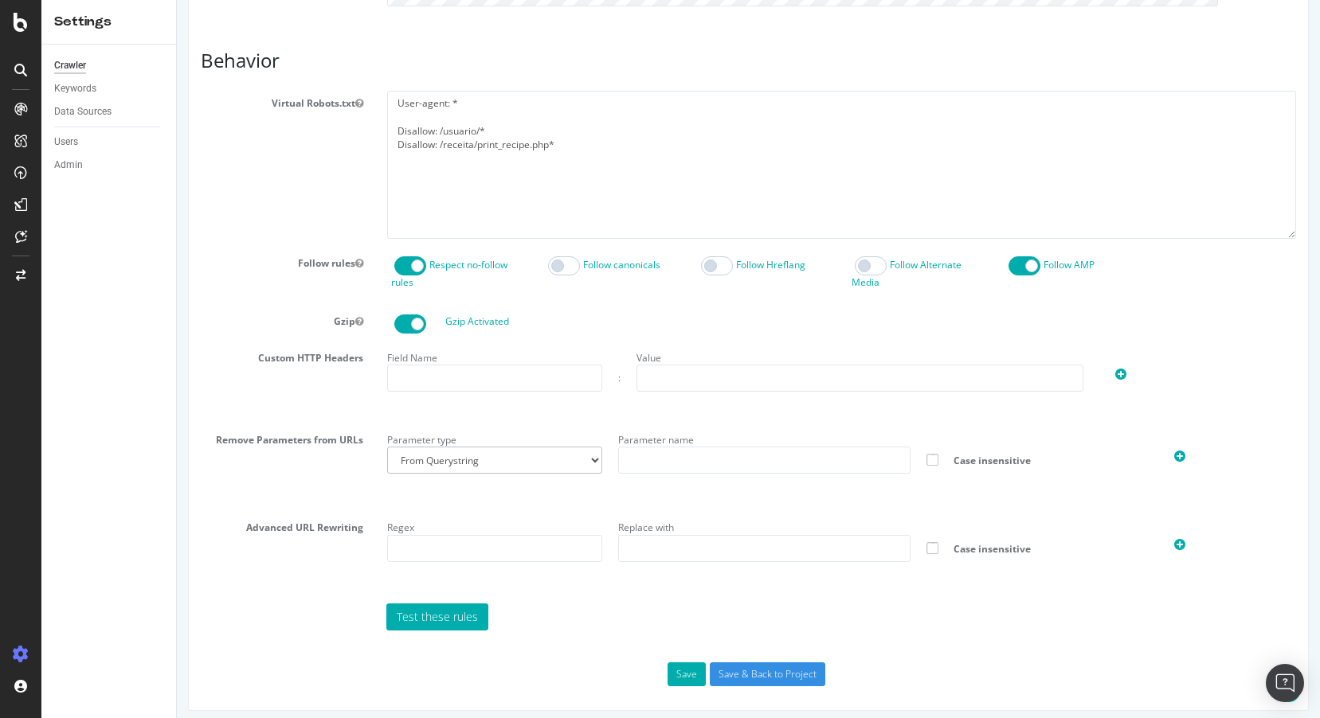
scroll to position [768, 0]
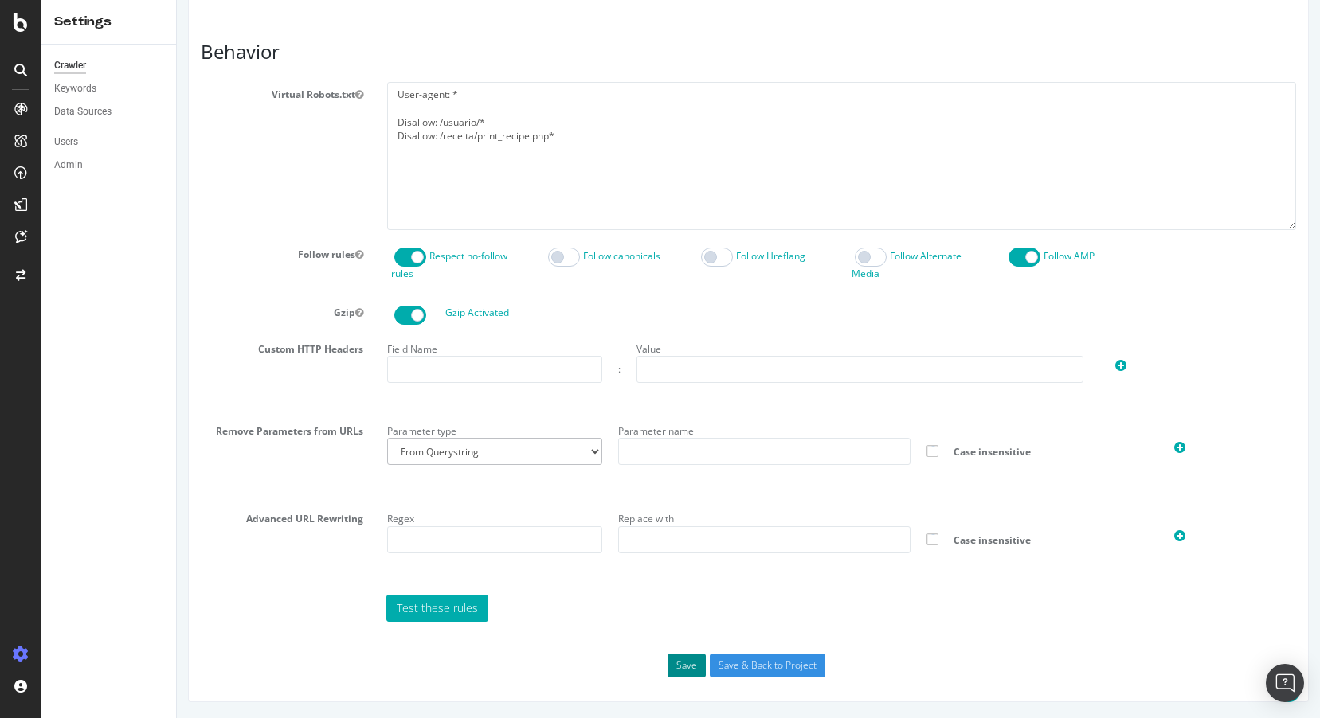
type input "Mozilla/5.0 (compatible; SeoWebediaPublishing; [URL][DOMAIN_NAME])"
click at [686, 670] on button "Save" at bounding box center [686, 666] width 38 height 24
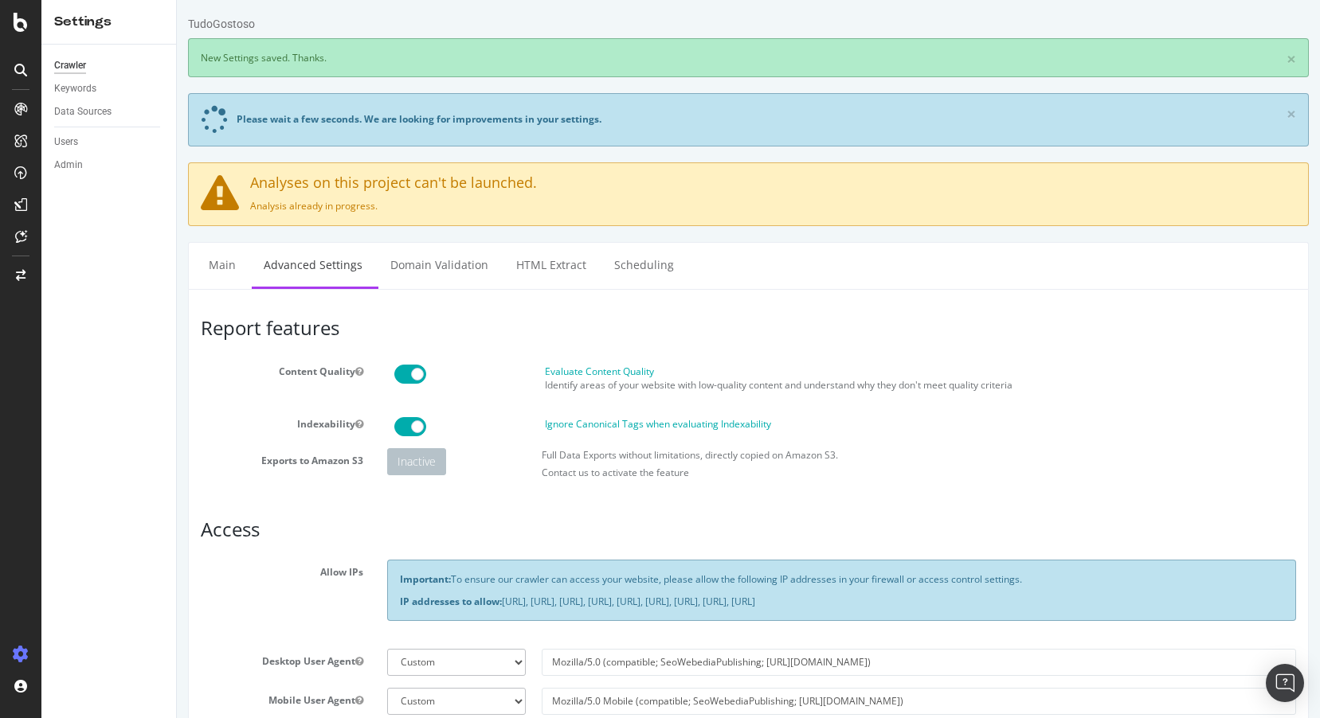
scroll to position [190, 0]
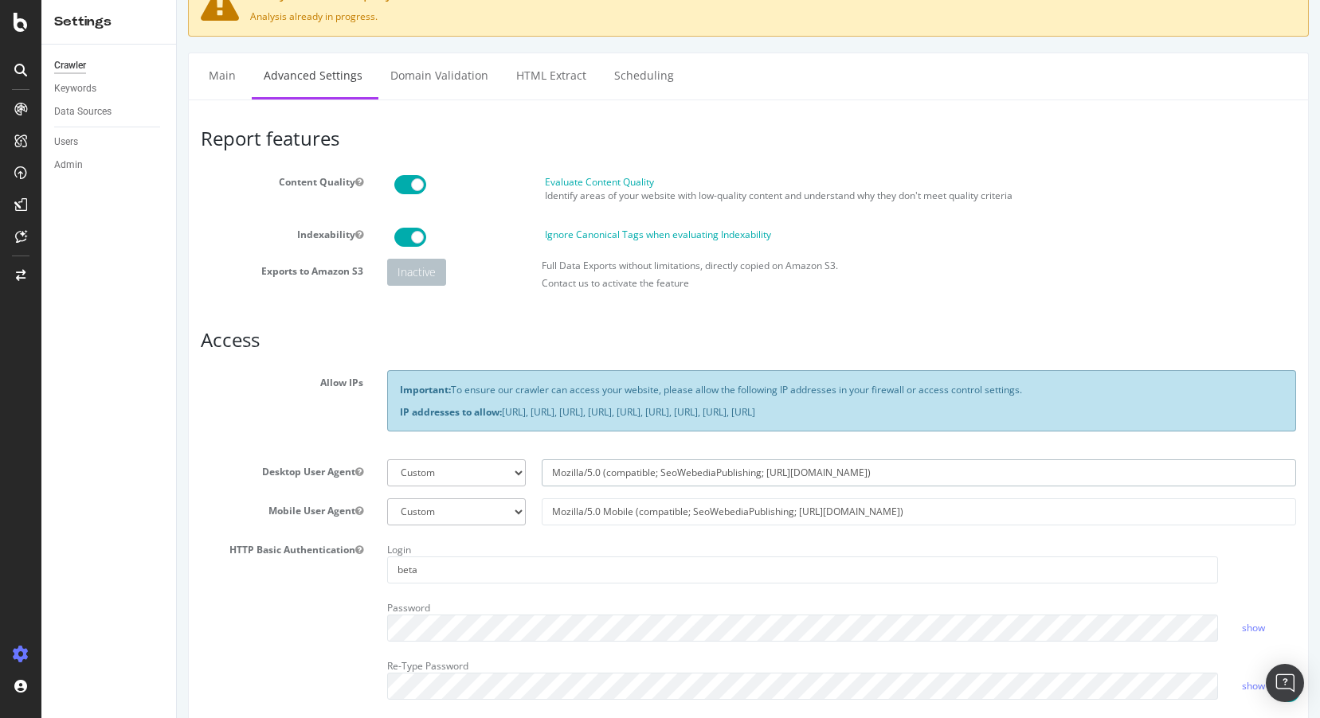
drag, startPoint x: 932, startPoint y: 472, endPoint x: 584, endPoint y: 468, distance: 348.1
click at [584, 468] on input "Mozilla/5.0 (compatible; SeoWebediaPublishing; [URL][DOMAIN_NAME])" at bounding box center [919, 473] width 754 height 27
click at [965, 471] on input "Mozilla/5.0 (compatible; SeoWebediaPublishing; [URL][DOMAIN_NAME])" at bounding box center [919, 473] width 754 height 27
drag, startPoint x: 962, startPoint y: 515, endPoint x: 545, endPoint y: 503, distance: 417.5
click at [545, 503] on input "Mozilla/5.0 Mobile (compatible; SeoWebediaPublishing; [URL][DOMAIN_NAME])" at bounding box center [919, 512] width 754 height 27
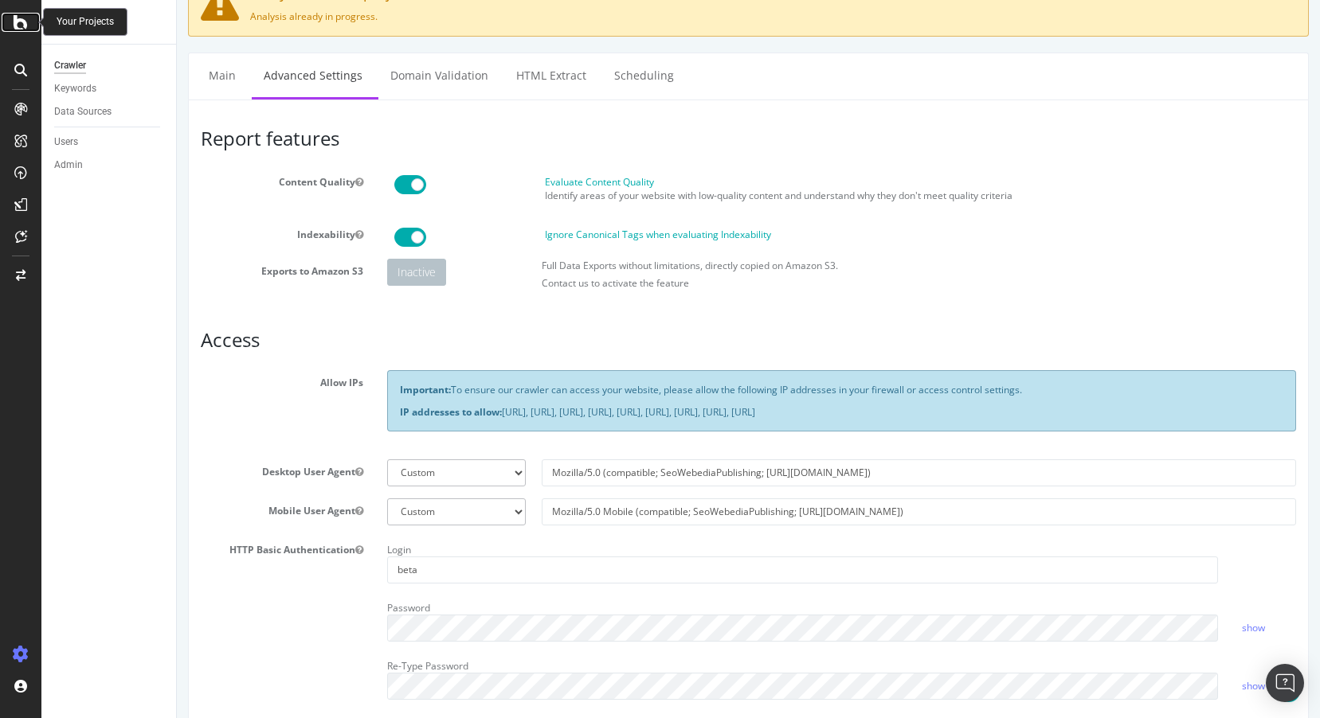
click at [22, 20] on icon at bounding box center [21, 22] width 14 height 19
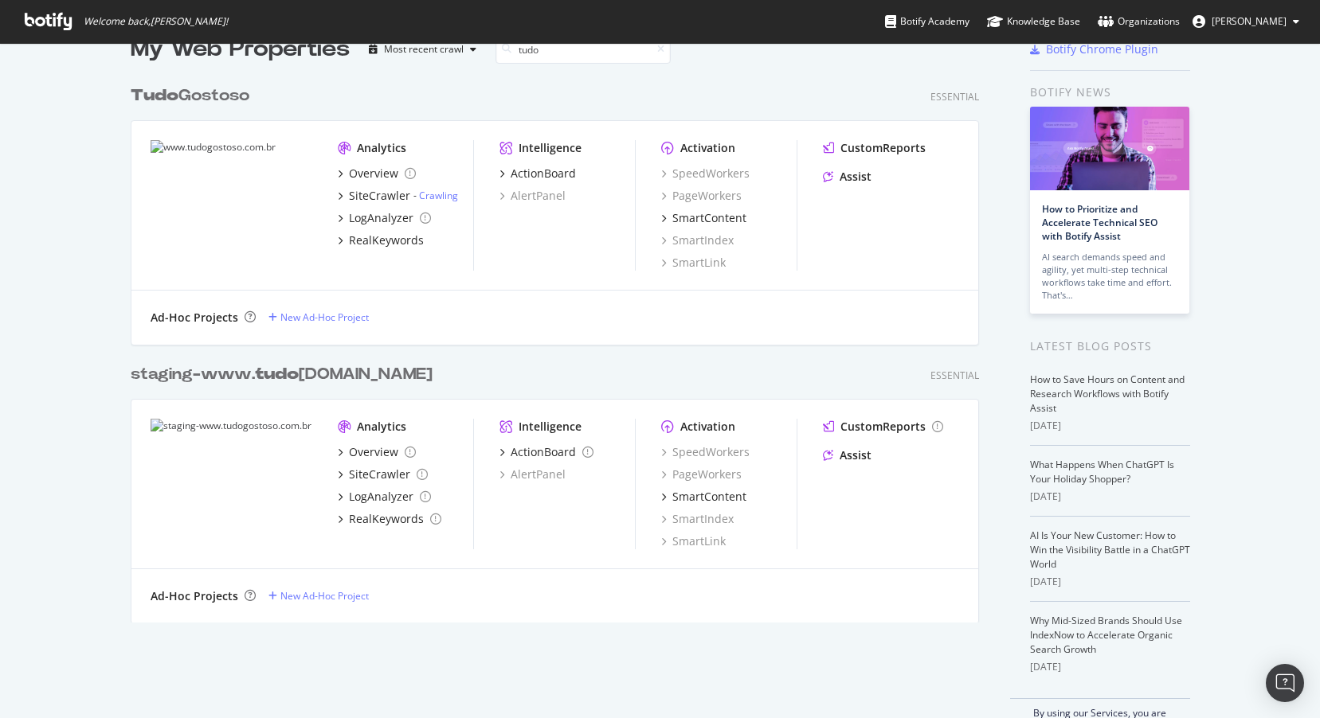
scroll to position [36, 0]
type input "tudo"
click at [280, 374] on b "tudo" at bounding box center [277, 374] width 44 height 16
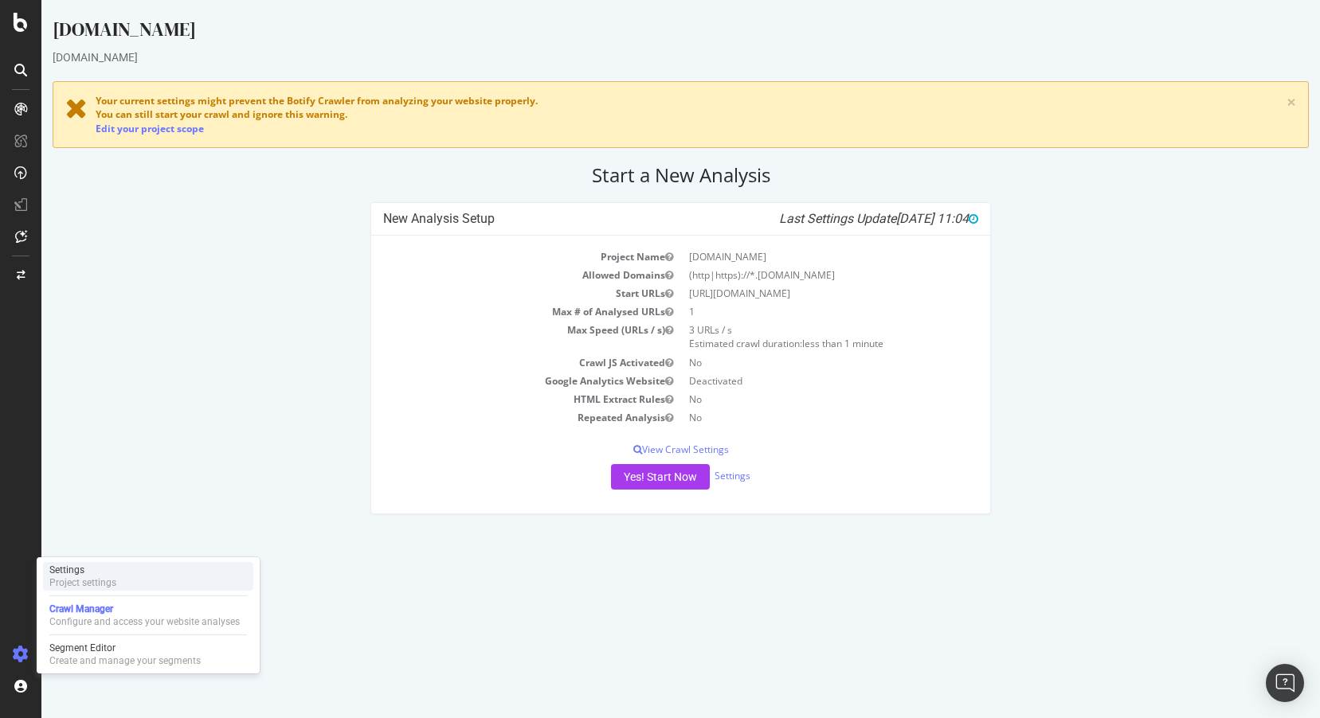
click at [80, 573] on div "Settings" at bounding box center [82, 570] width 67 height 13
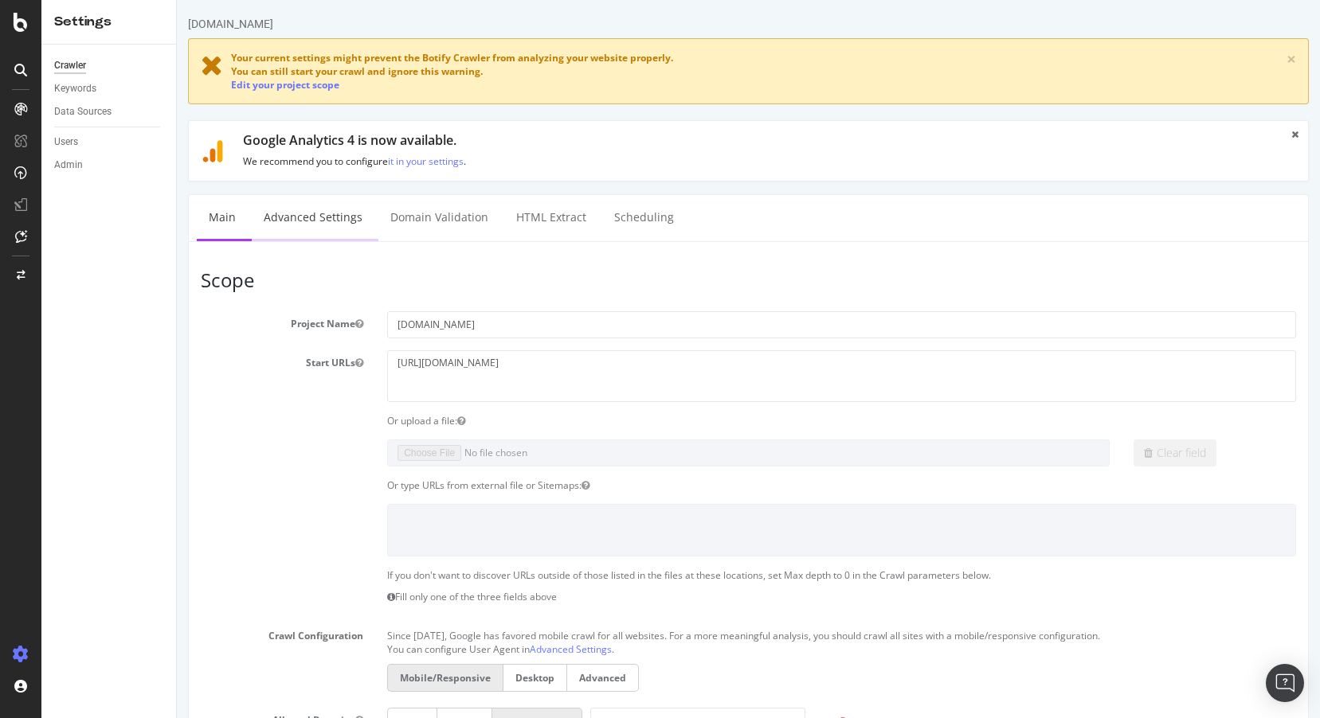
click at [318, 218] on link "Advanced Settings" at bounding box center [313, 217] width 123 height 44
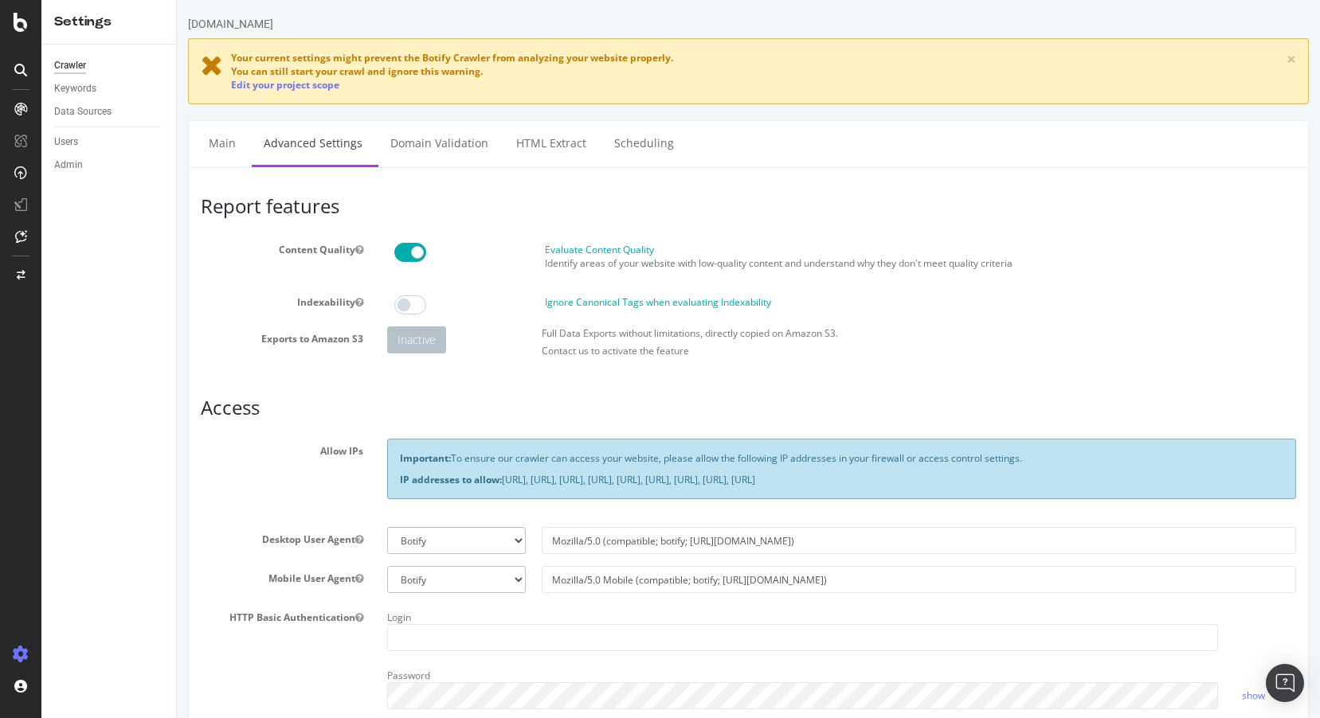
scroll to position [2, 0]
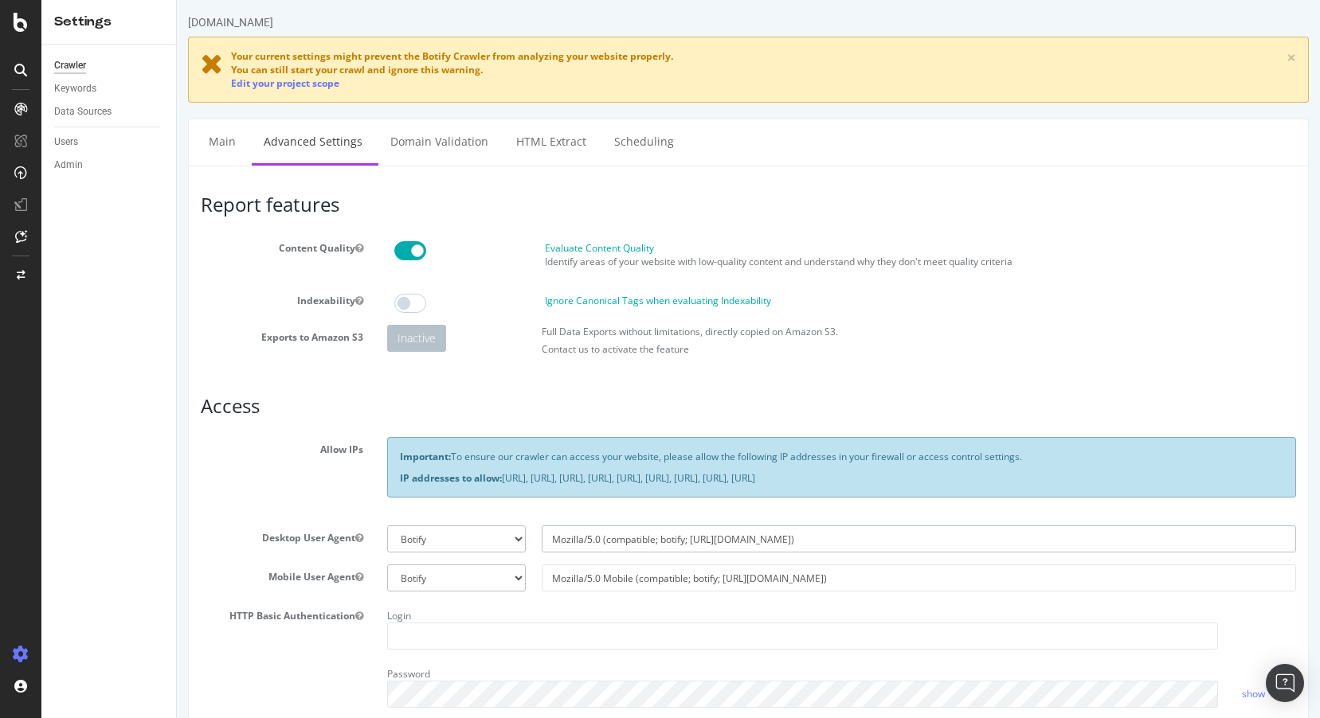
drag, startPoint x: 800, startPoint y: 538, endPoint x: 499, endPoint y: 523, distance: 300.7
click at [499, 523] on section "Allow IPs Important: To ensure our crawler can access your website, please allo…" at bounding box center [748, 608] width 1095 height 342
paste input "Mobile (compatible; SeoWebediaPublishing; [URL][DOMAIN_NAME]"
type input "Mozilla/5.0 Mobile (compatible; SeoWebediaPublishing; [URL][DOMAIN_NAME])"
select select
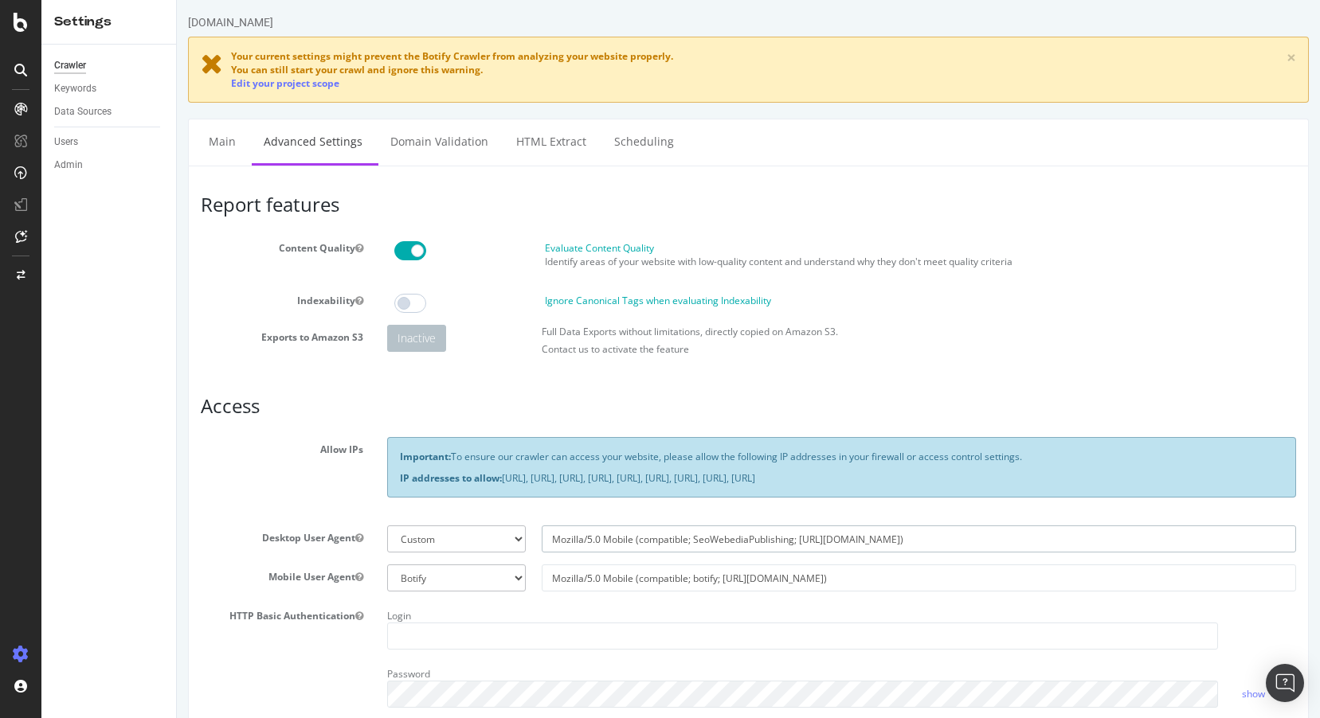
type input "Mozilla/5.0 Mobile (compatible; SeoWebediaPublishing; [URL][DOMAIN_NAME])"
drag, startPoint x: 835, startPoint y: 581, endPoint x: 503, endPoint y: 575, distance: 332.2
click at [503, 575] on div "Botify Googlebot Safari iPhone Safari iPad Chrome Android Custom Mozilla/5.0 Mo…" at bounding box center [841, 578] width 925 height 27
paste input "SeoWebediaPublishing; [URL][DOMAIN_NAME]"
type input "Mozilla/5.0 Mobile (compatible; SeoWebediaPublishing; [URL][DOMAIN_NAME])"
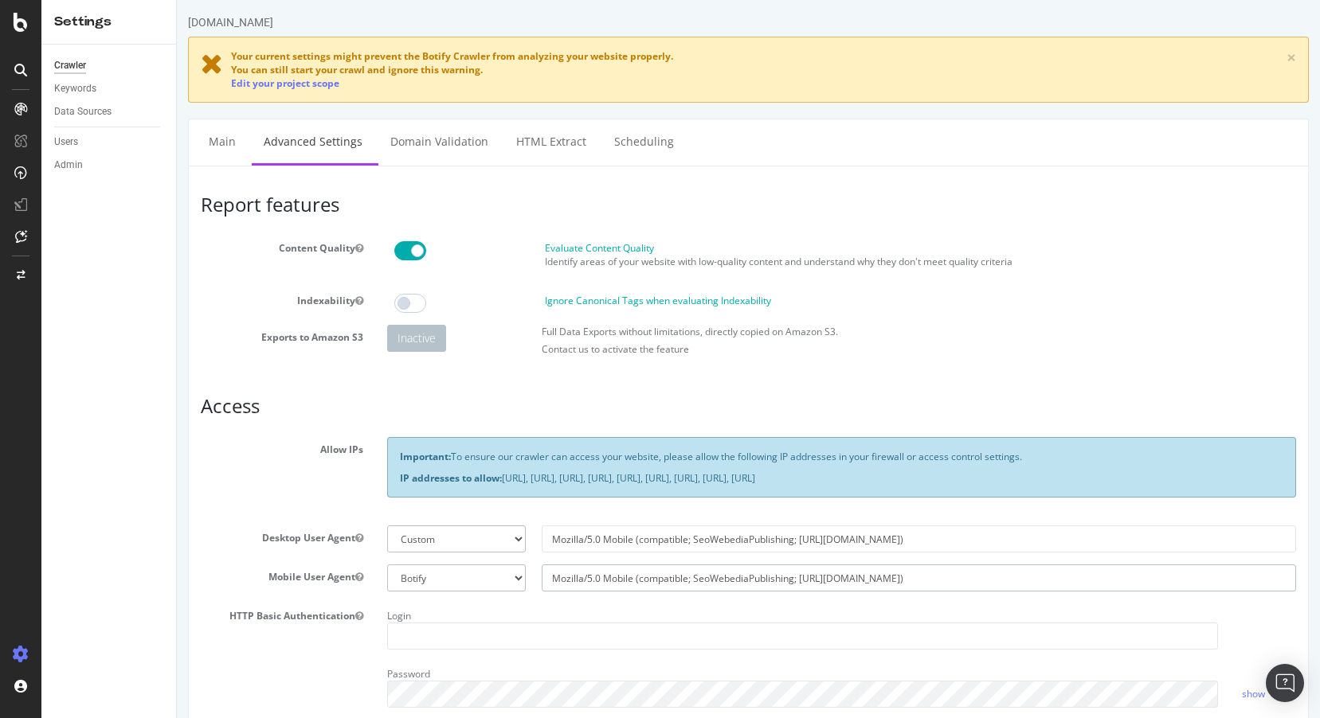
select select
type input "Mozilla/5.0 Mobile (compatible; SeoWebediaPublishing; [URL][DOMAIN_NAME])"
click at [613, 538] on input "Mozilla/5.0 Mobile (compatible; SeoWebediaPublishing; [URL][DOMAIN_NAME])" at bounding box center [919, 539] width 754 height 27
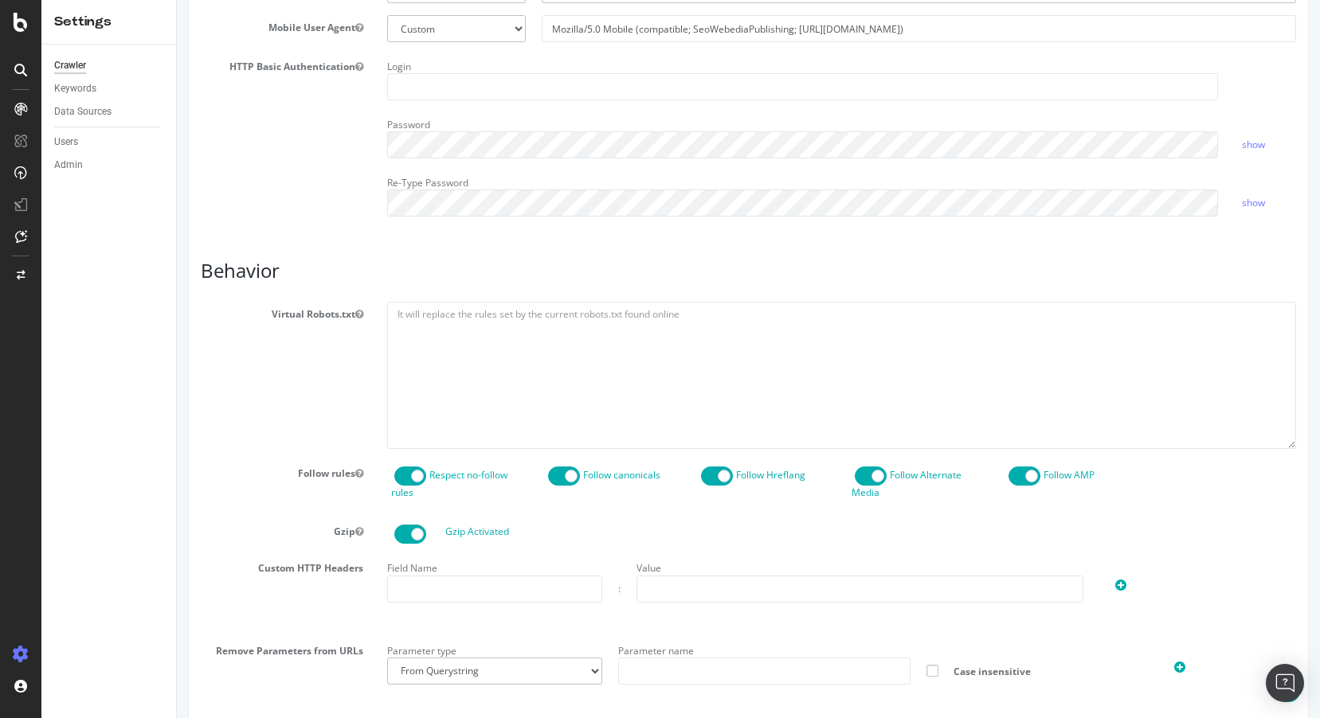
scroll to position [770, 0]
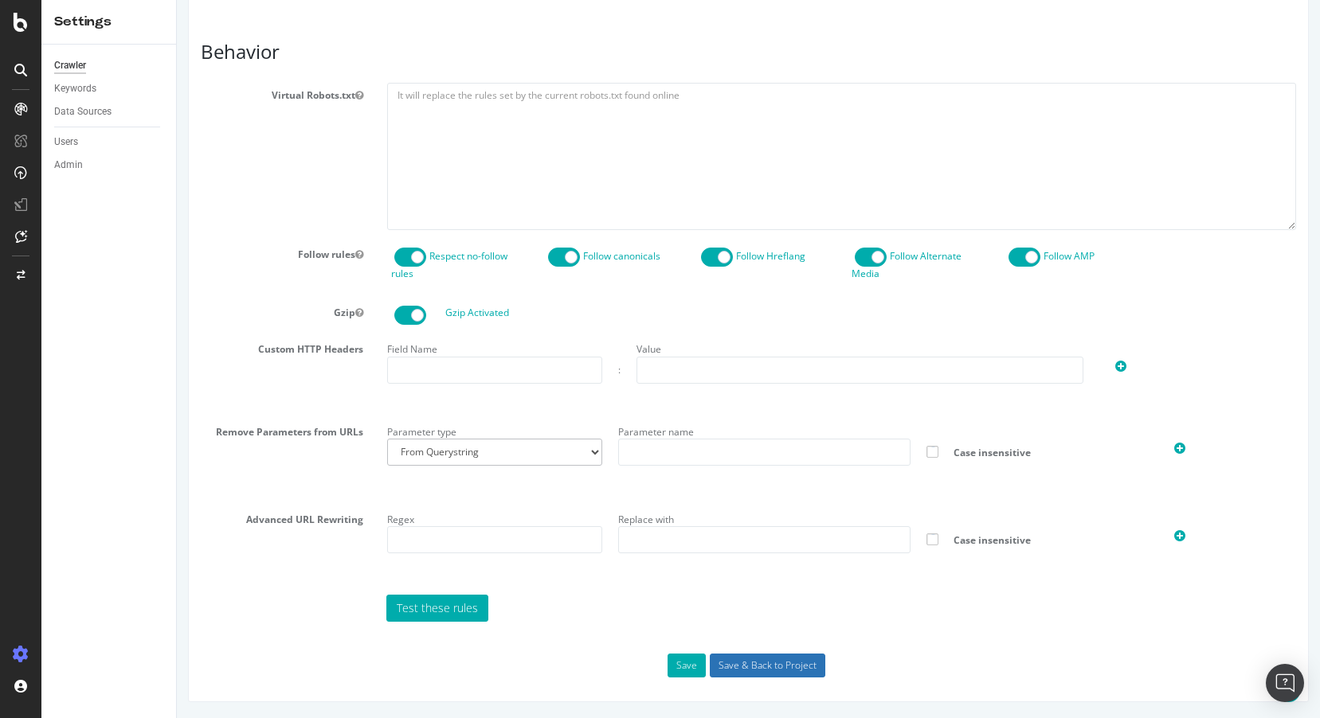
type input "Mozilla/5.0 (compatible; SeoWebediaPublishing; [URL][DOMAIN_NAME])"
click at [736, 667] on input "Save & Back to Project" at bounding box center [767, 666] width 115 height 24
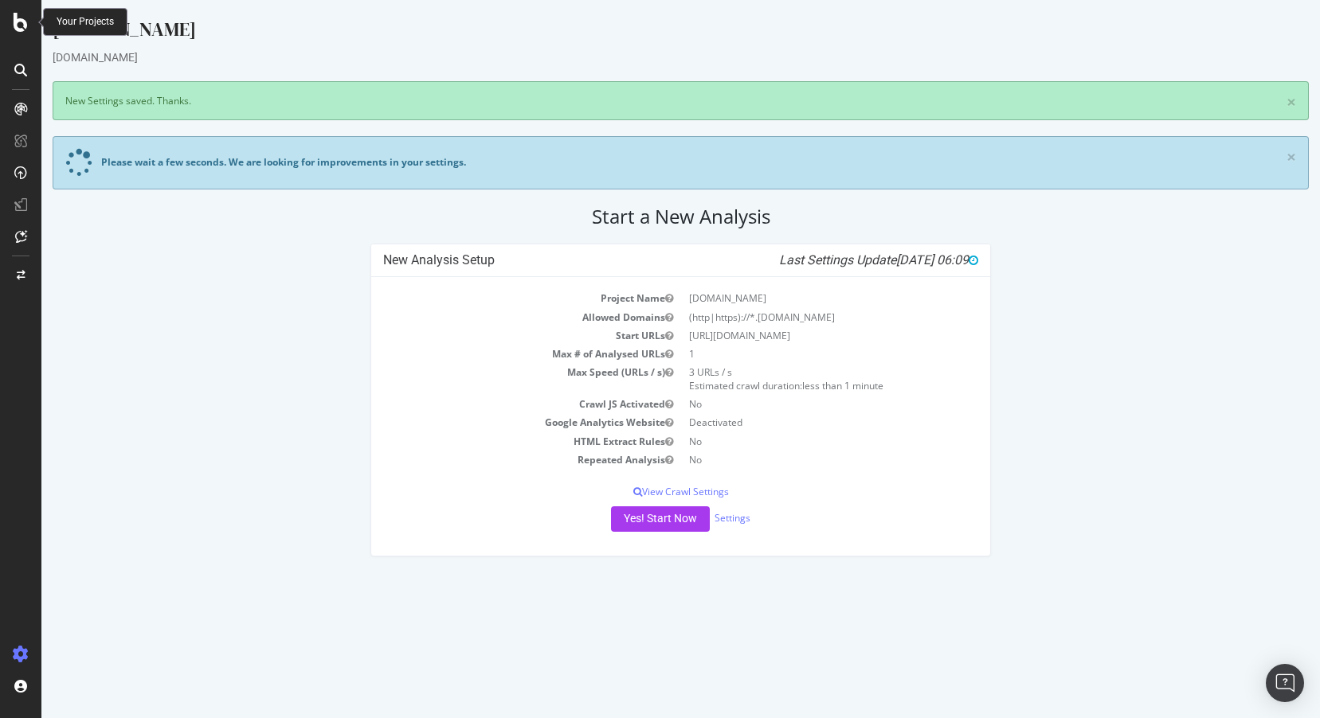
click at [12, 20] on div at bounding box center [21, 22] width 38 height 19
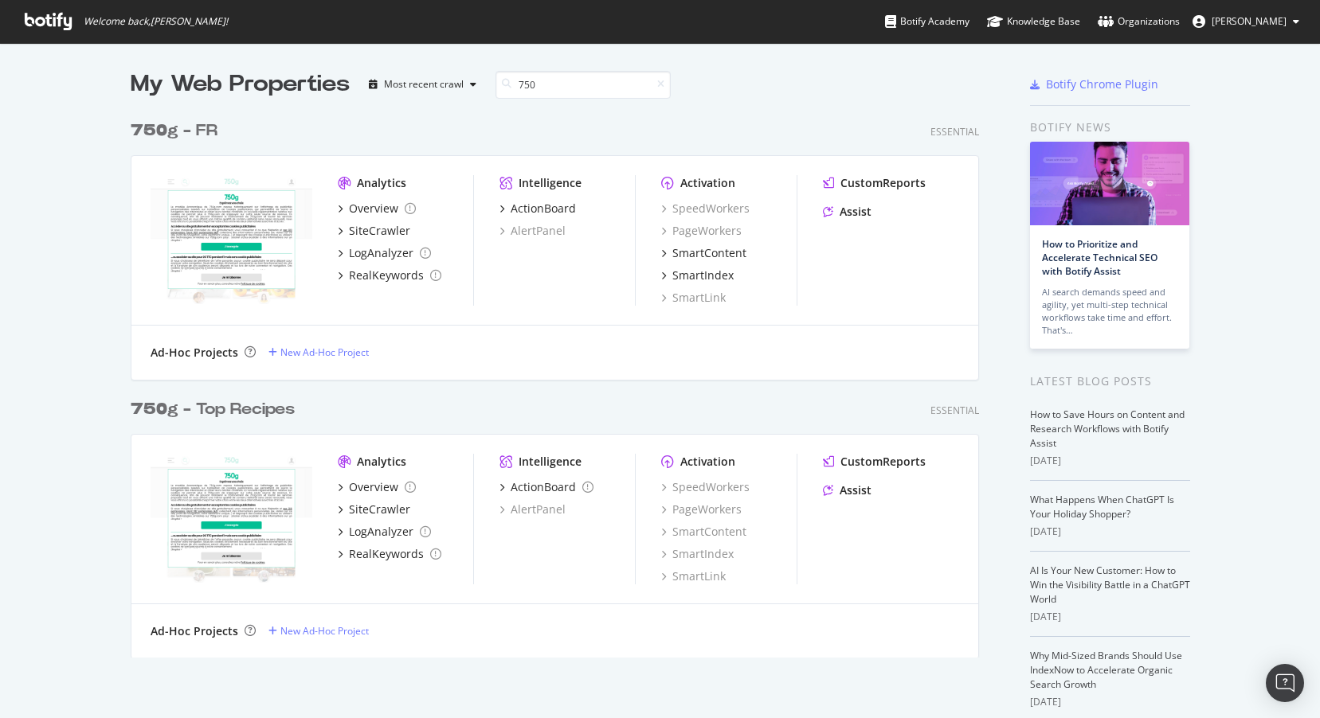
scroll to position [558, 861]
type input "750g"
click at [170, 132] on b "750g" at bounding box center [155, 131] width 49 height 16
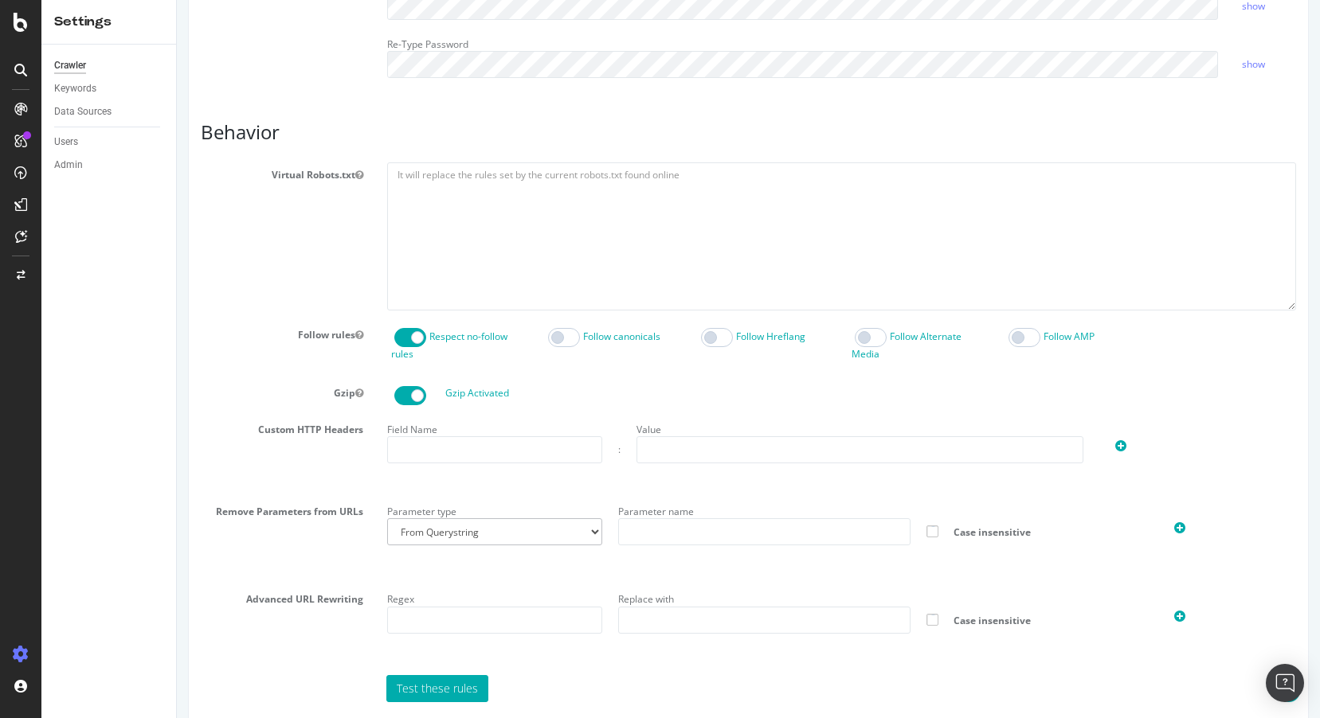
scroll to position [187, 0]
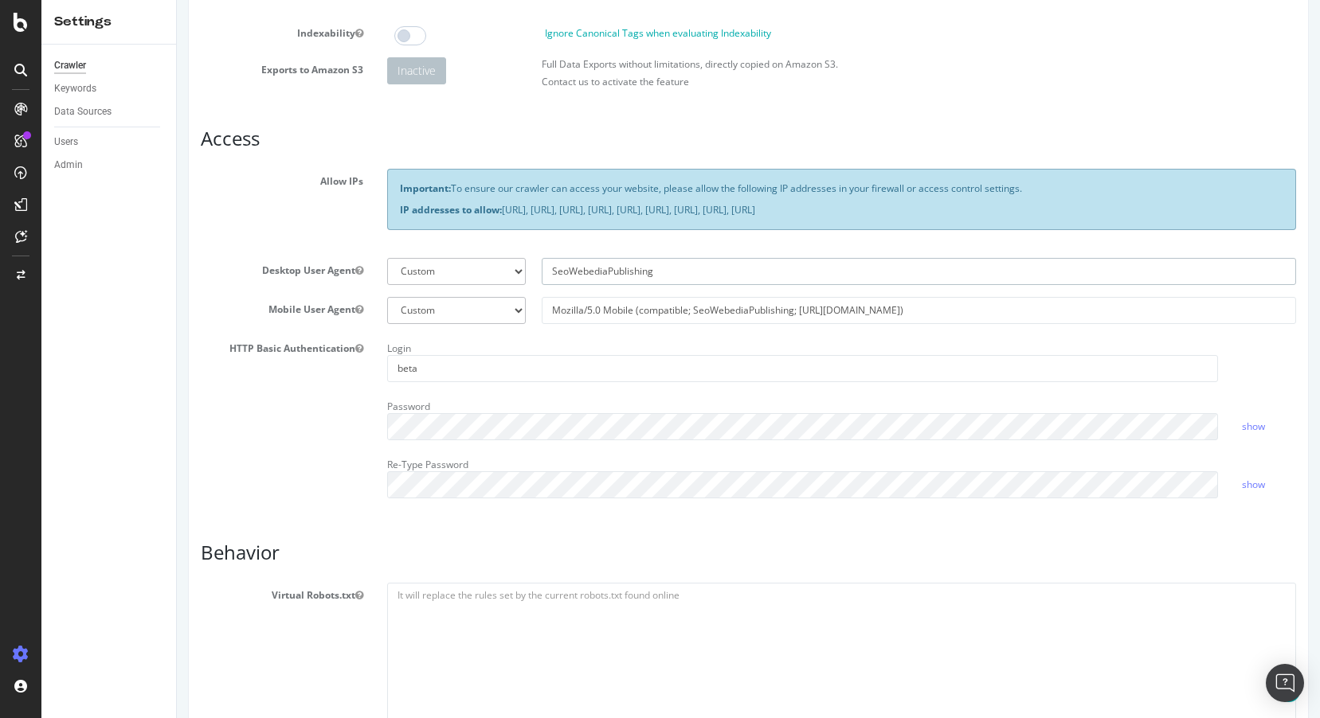
drag, startPoint x: 682, startPoint y: 272, endPoint x: 507, endPoint y: 272, distance: 174.4
click at [507, 272] on div "Botify Googlebot Chrome Firefox Edge Custom SeoWebediaPublishing" at bounding box center [841, 271] width 925 height 27
click at [675, 270] on input "SeoWebediaPublishing" at bounding box center [919, 271] width 754 height 27
paste input "Mozilla/5.0 Mobile (compatible; SeoWebediaPublishing; [URL][DOMAIN_NAME])"
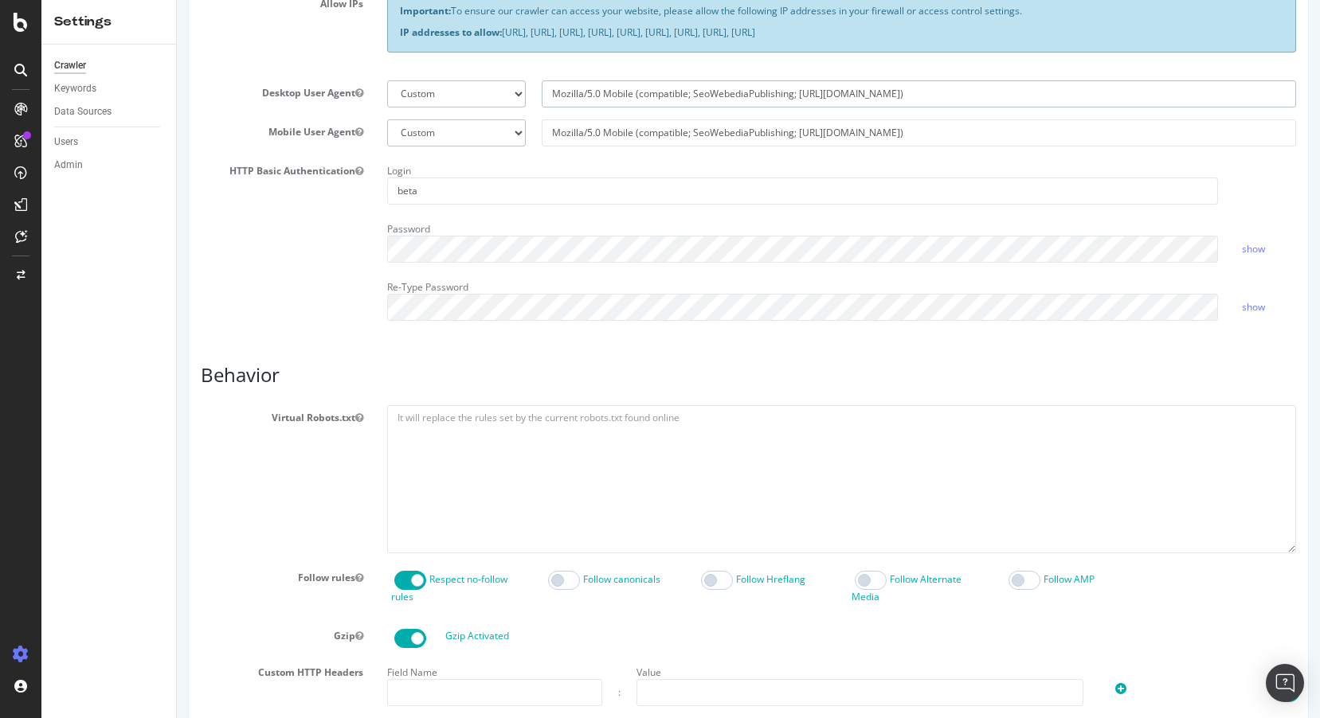
scroll to position [688, 0]
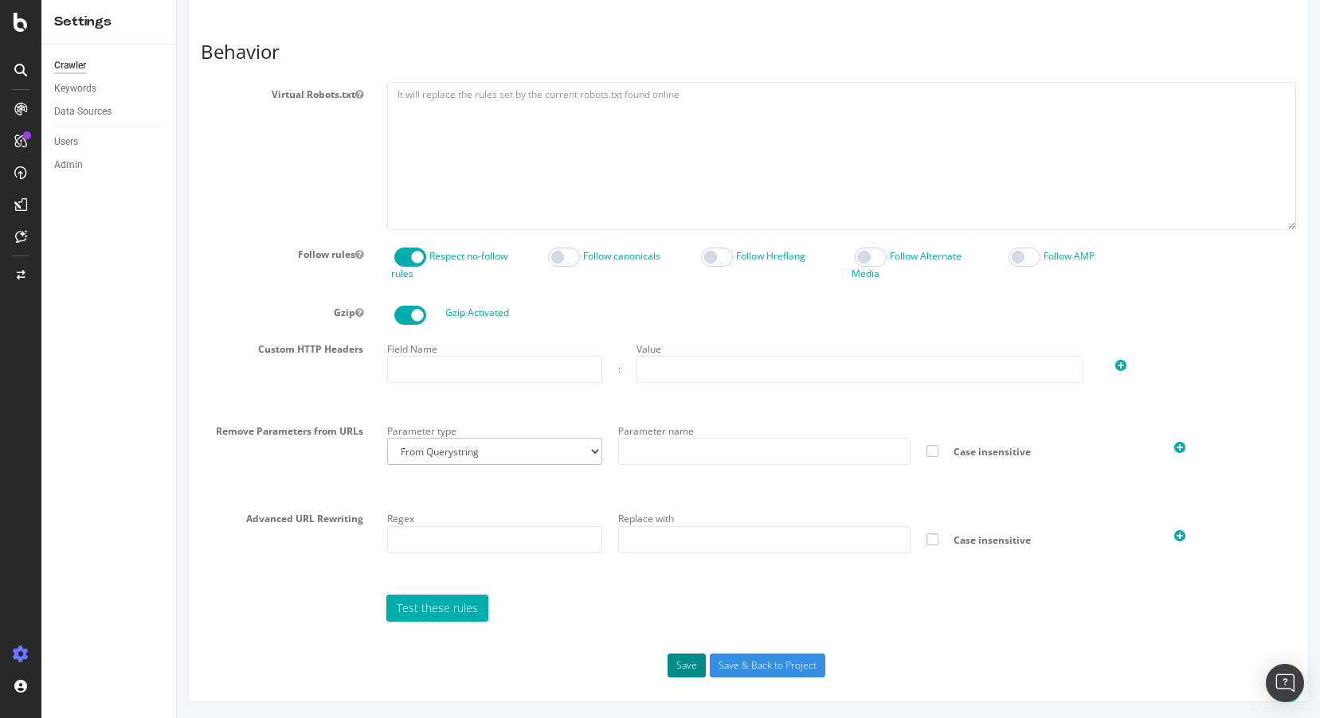
type input "Mozilla/5.0 Mobile (compatible; SeoWebediaPublishing; [URL][DOMAIN_NAME])"
click at [684, 666] on button "Save" at bounding box center [686, 666] width 38 height 24
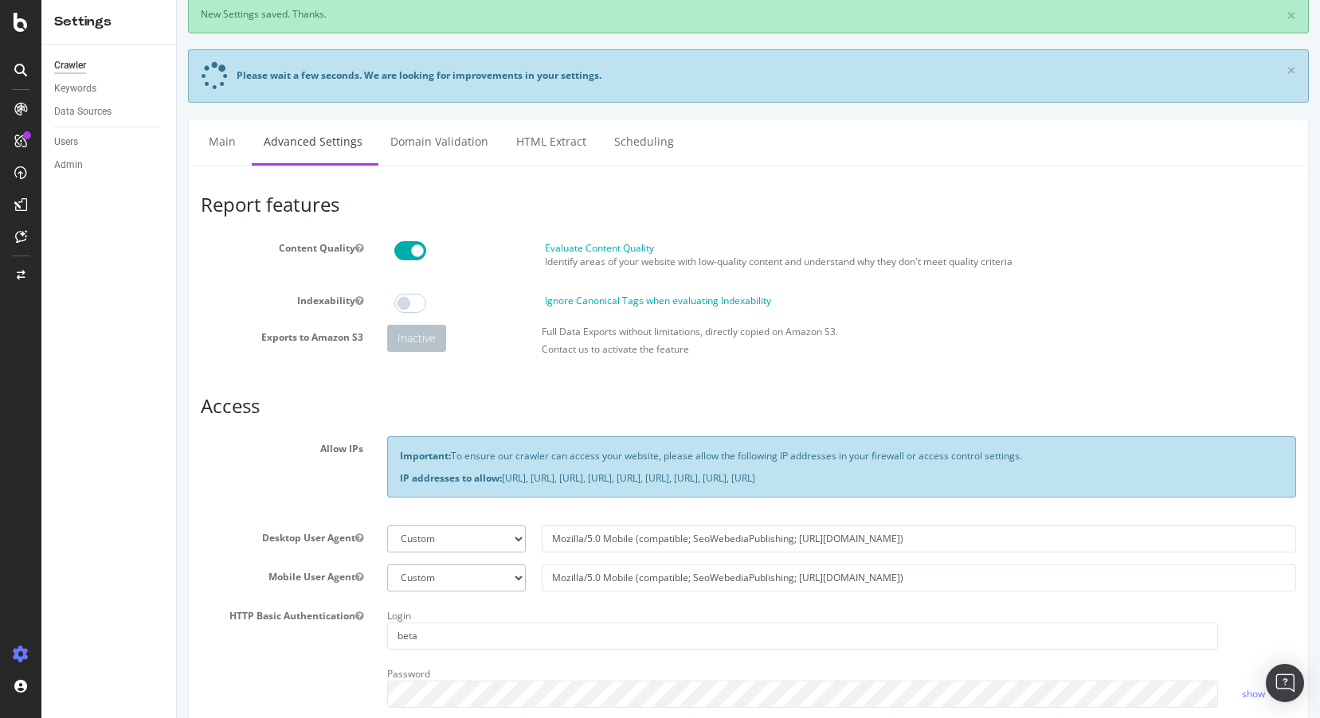
scroll to position [46, 0]
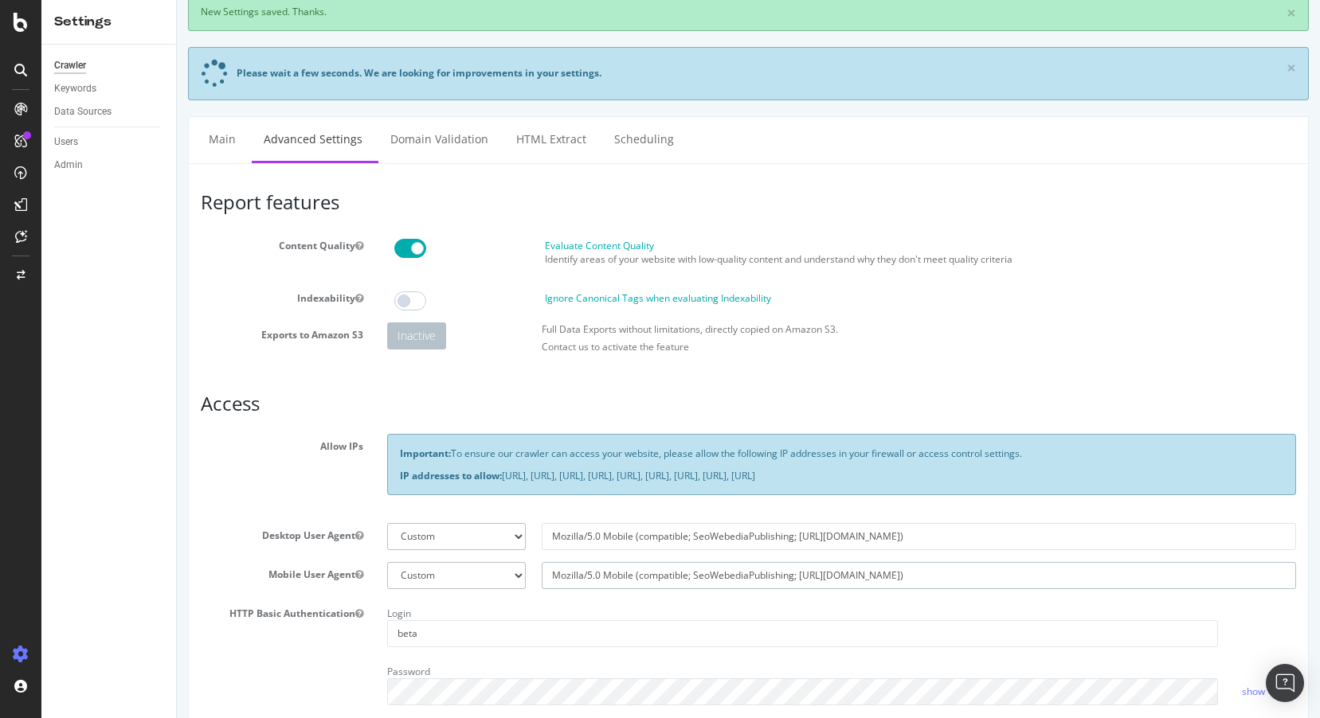
drag, startPoint x: 892, startPoint y: 576, endPoint x: 508, endPoint y: 577, distance: 383.9
click at [508, 577] on div "Botify Googlebot Safari iPhone Safari iPad Chrome Android Custom Mozilla/5.0 Mo…" at bounding box center [841, 575] width 925 height 27
paste input "s://www.750g"
click at [619, 576] on input "Mozilla/5.0 Mobile (compatible; SeoWebediaPublishing; [URL][DOMAIN_NAME])" at bounding box center [919, 575] width 754 height 27
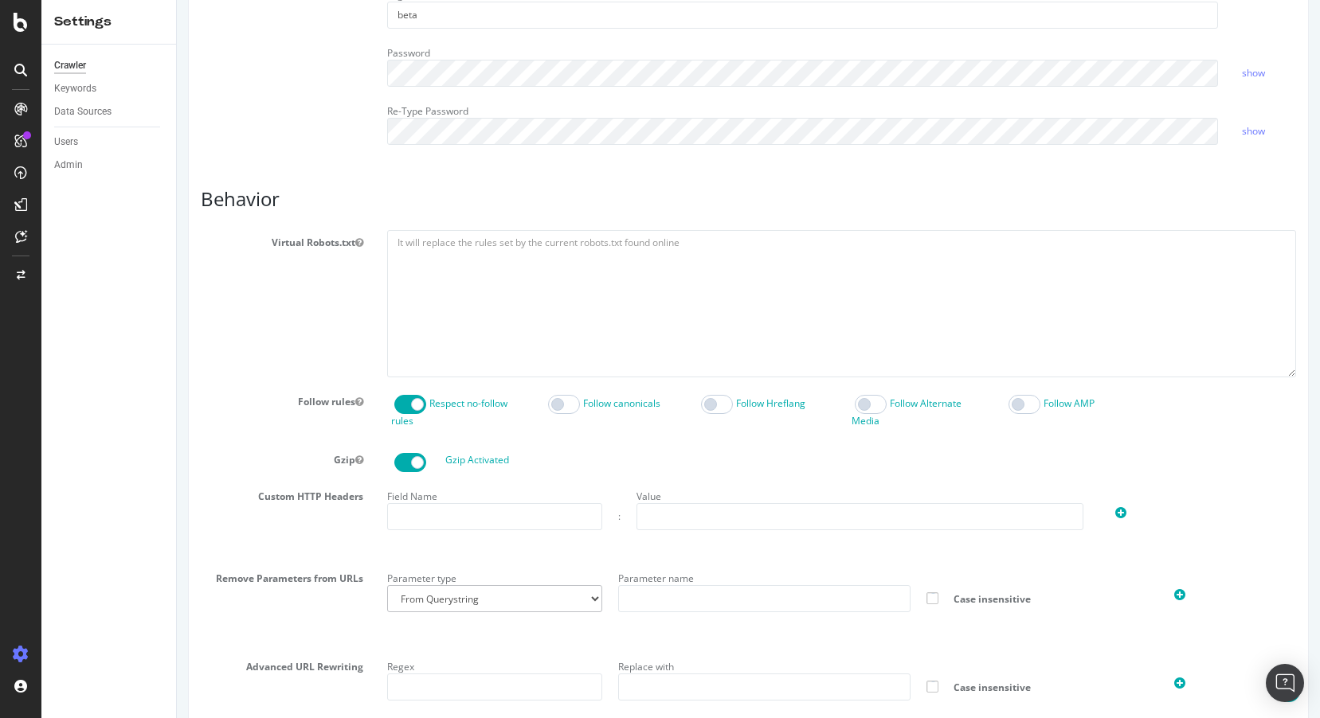
scroll to position [812, 0]
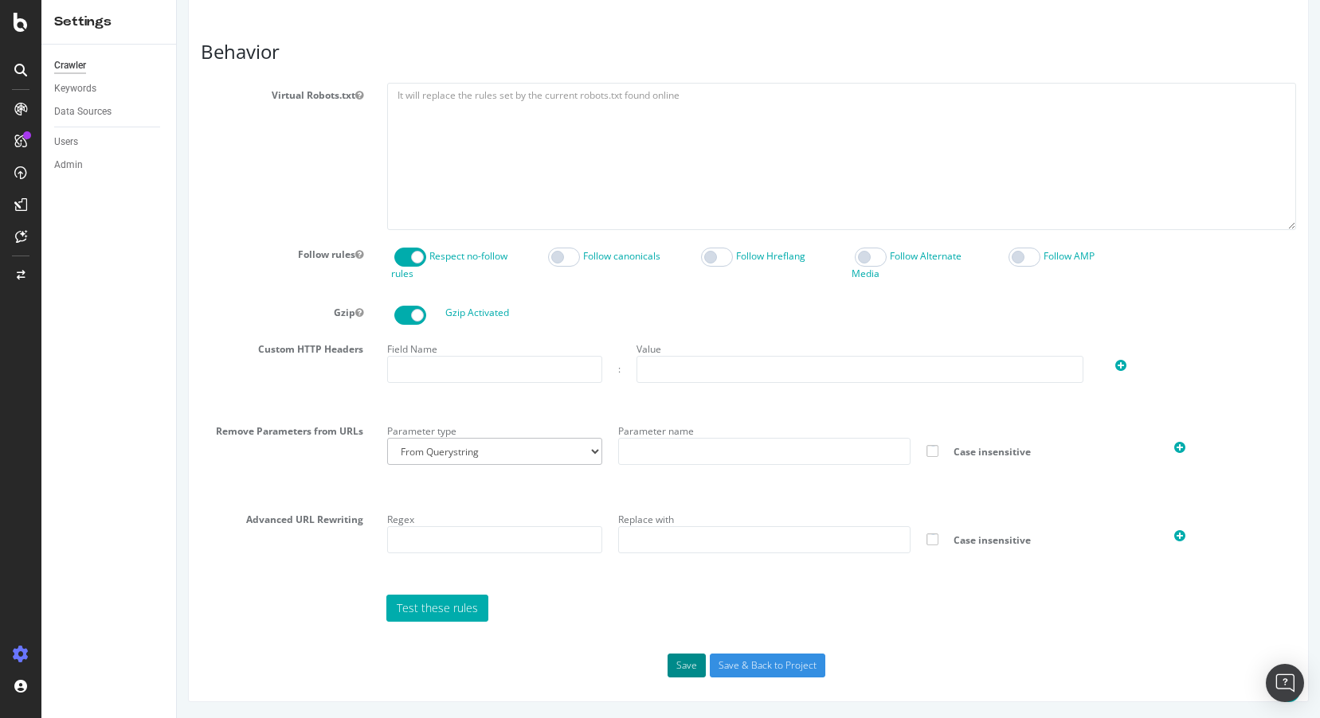
type input "Mozilla/5.0 (compatible; SeoWebediaPublishing; [URL][DOMAIN_NAME])"
click at [683, 668] on button "Save" at bounding box center [686, 666] width 38 height 24
click at [686, 668] on button "Save" at bounding box center [686, 666] width 38 height 24
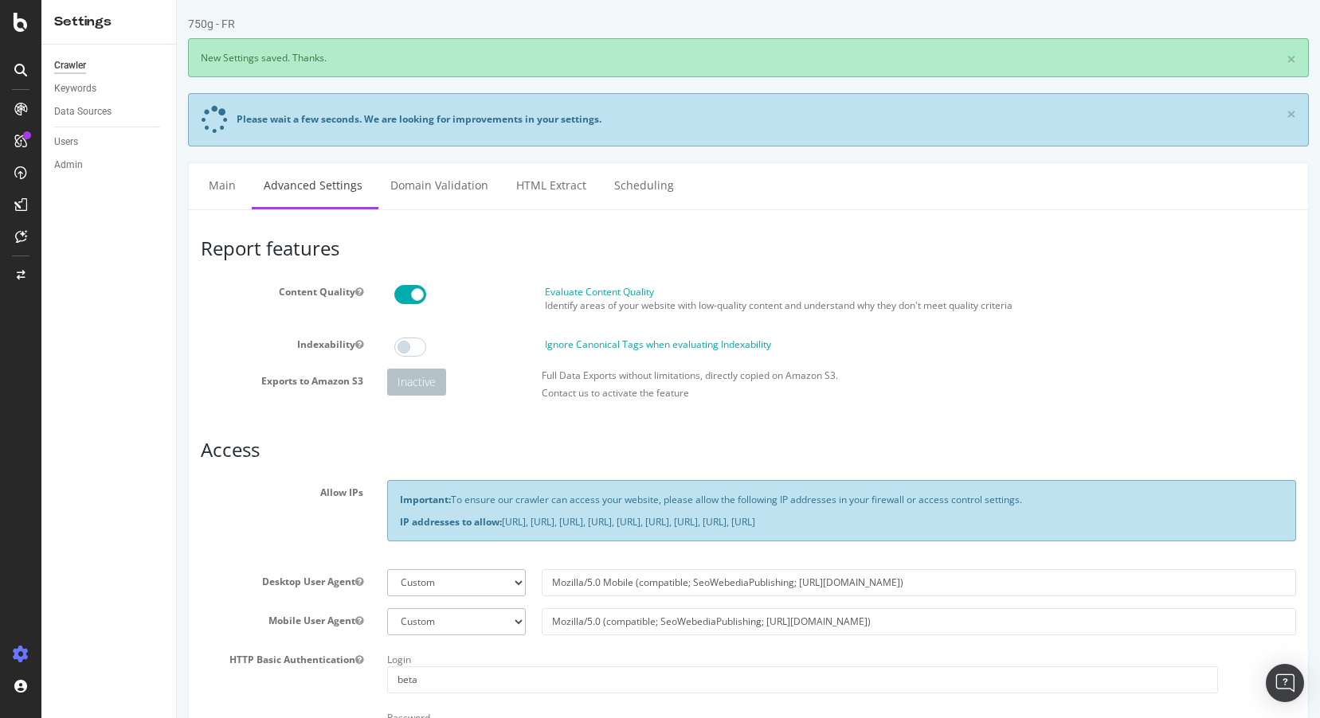
scroll to position [0, 0]
click at [22, 25] on icon at bounding box center [21, 22] width 14 height 19
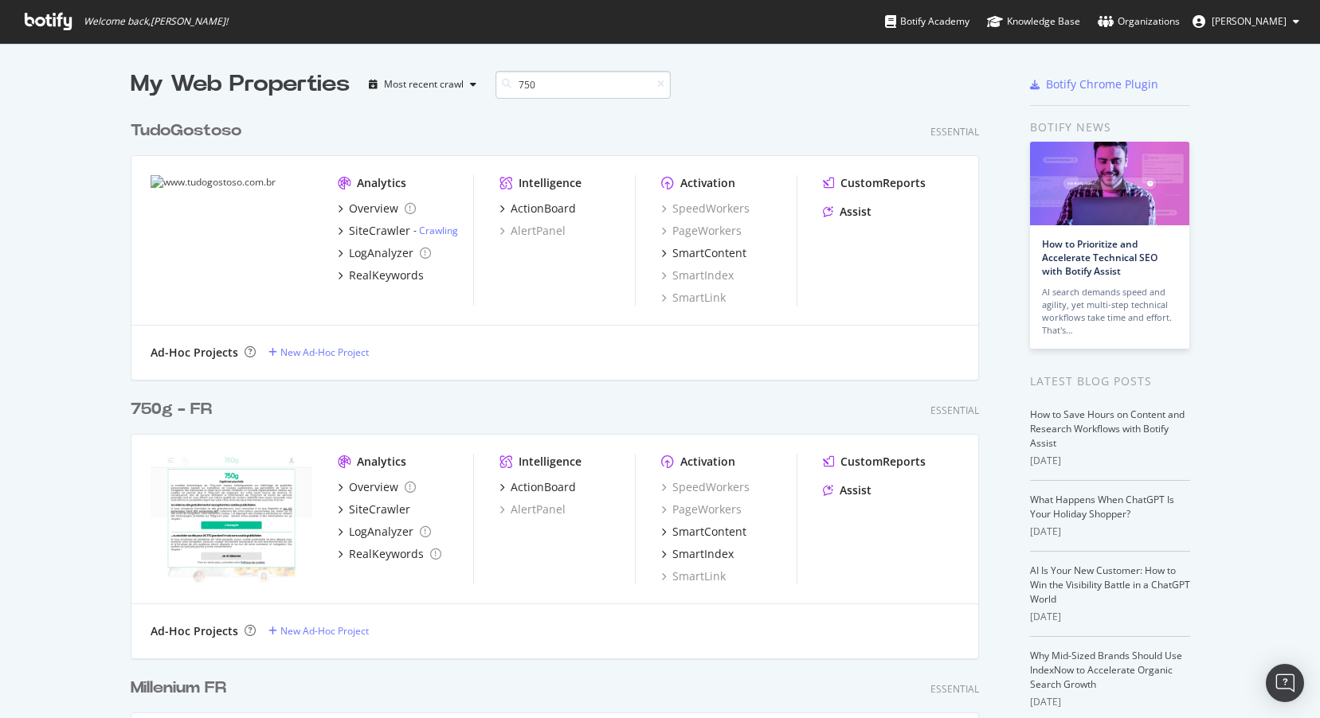
scroll to position [558, 861]
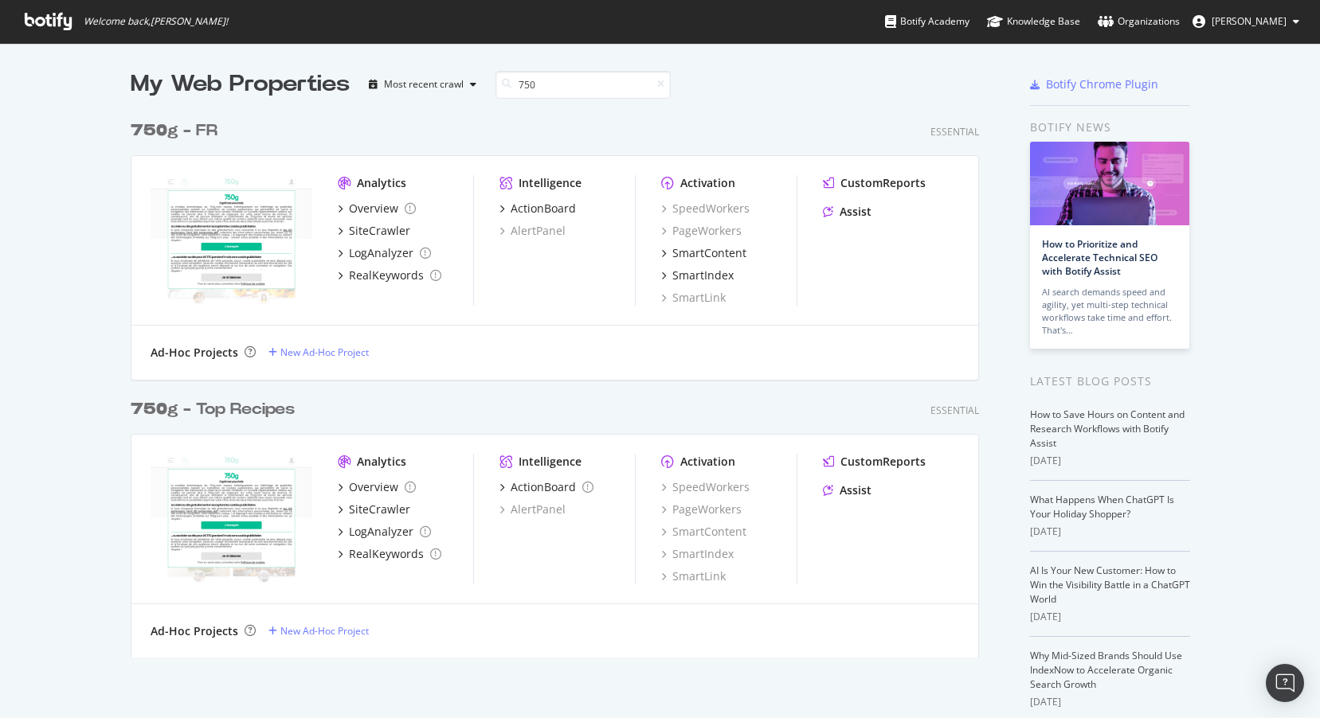
type input "750"
click at [195, 409] on div "750 g - Top Recipes" at bounding box center [213, 409] width 164 height 23
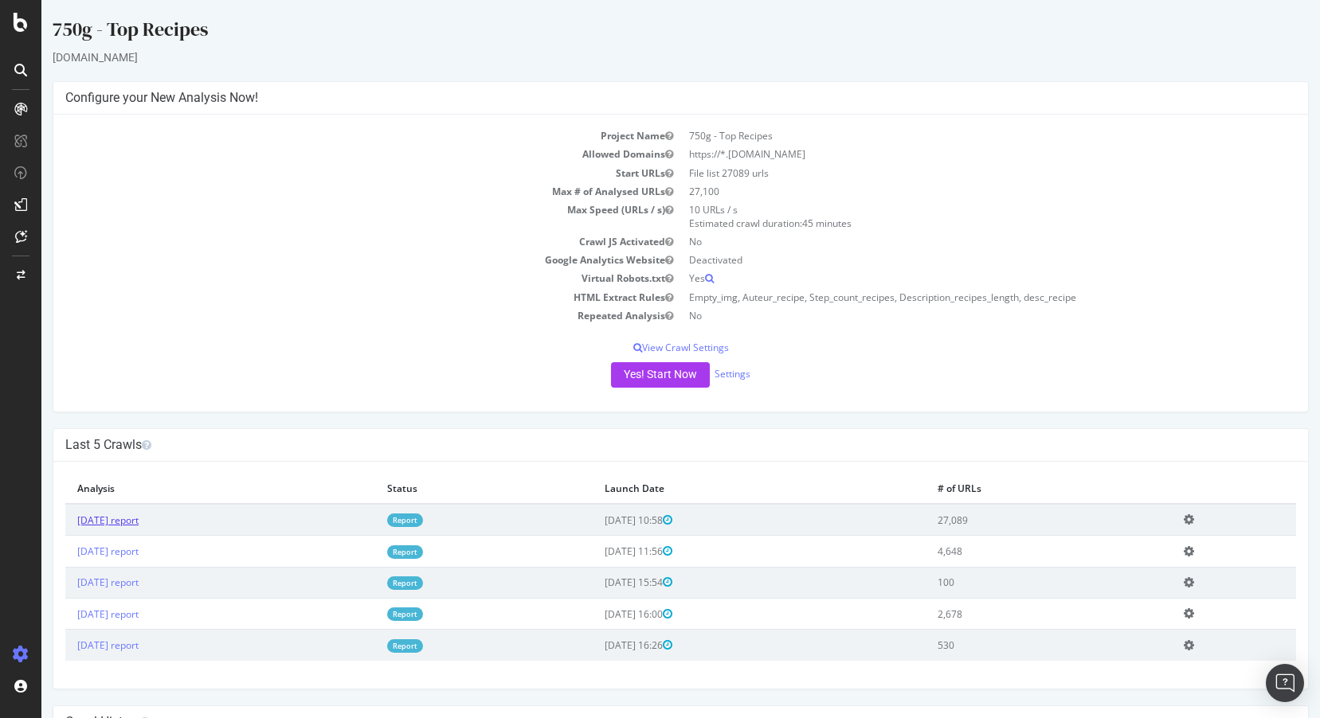
click at [115, 518] on link "[DATE] report" at bounding box center [107, 521] width 61 height 14
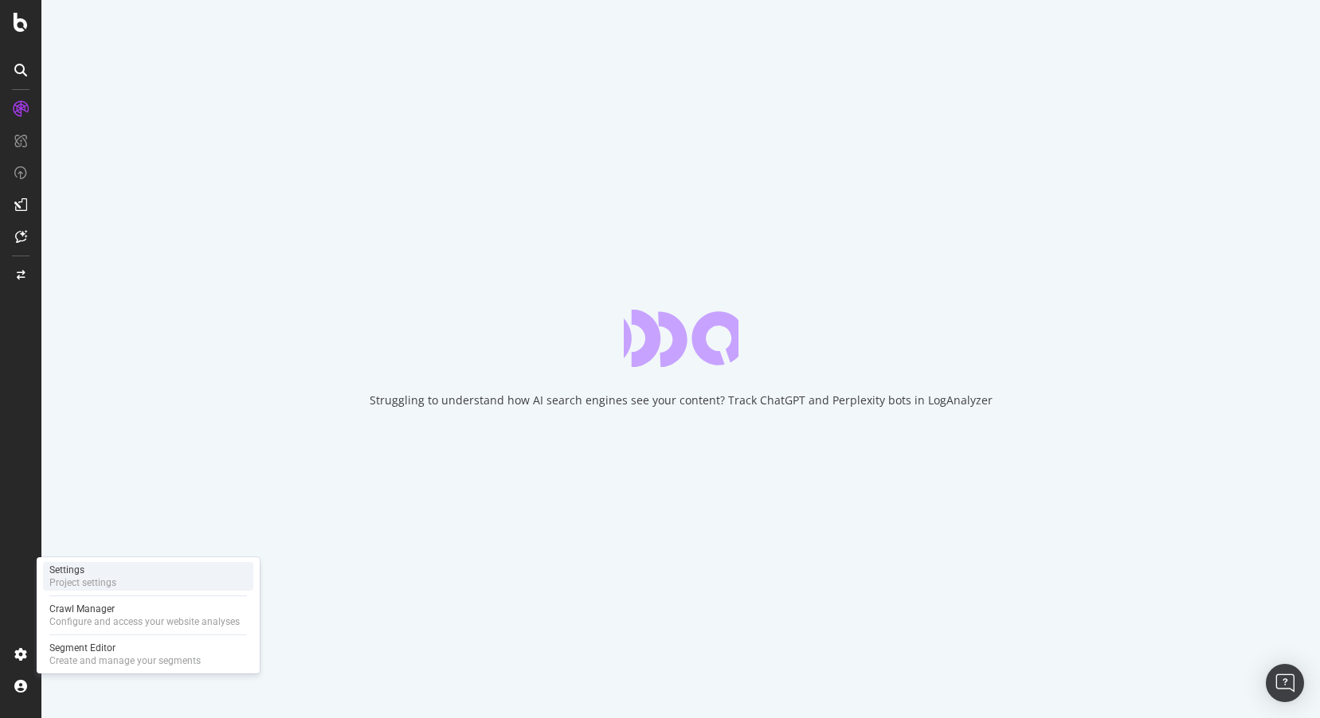
click at [92, 577] on div "Project settings" at bounding box center [82, 583] width 67 height 13
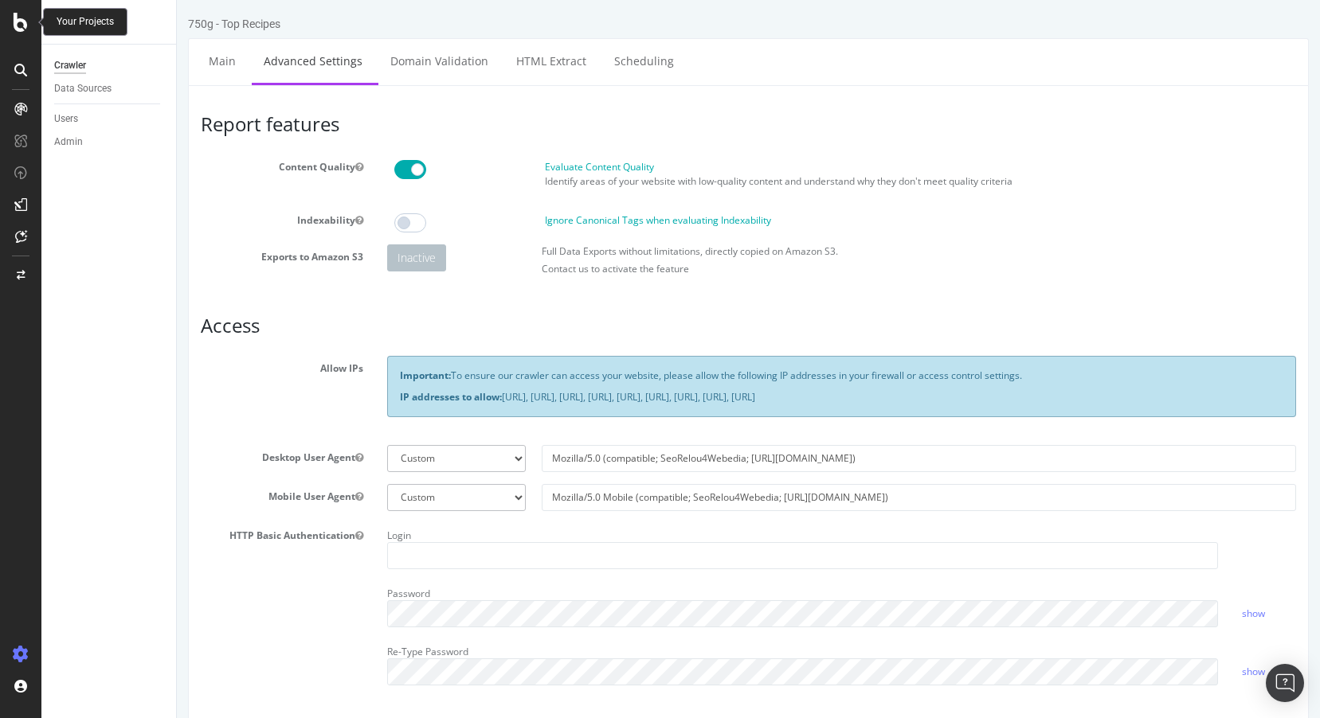
click at [19, 26] on icon at bounding box center [21, 22] width 14 height 19
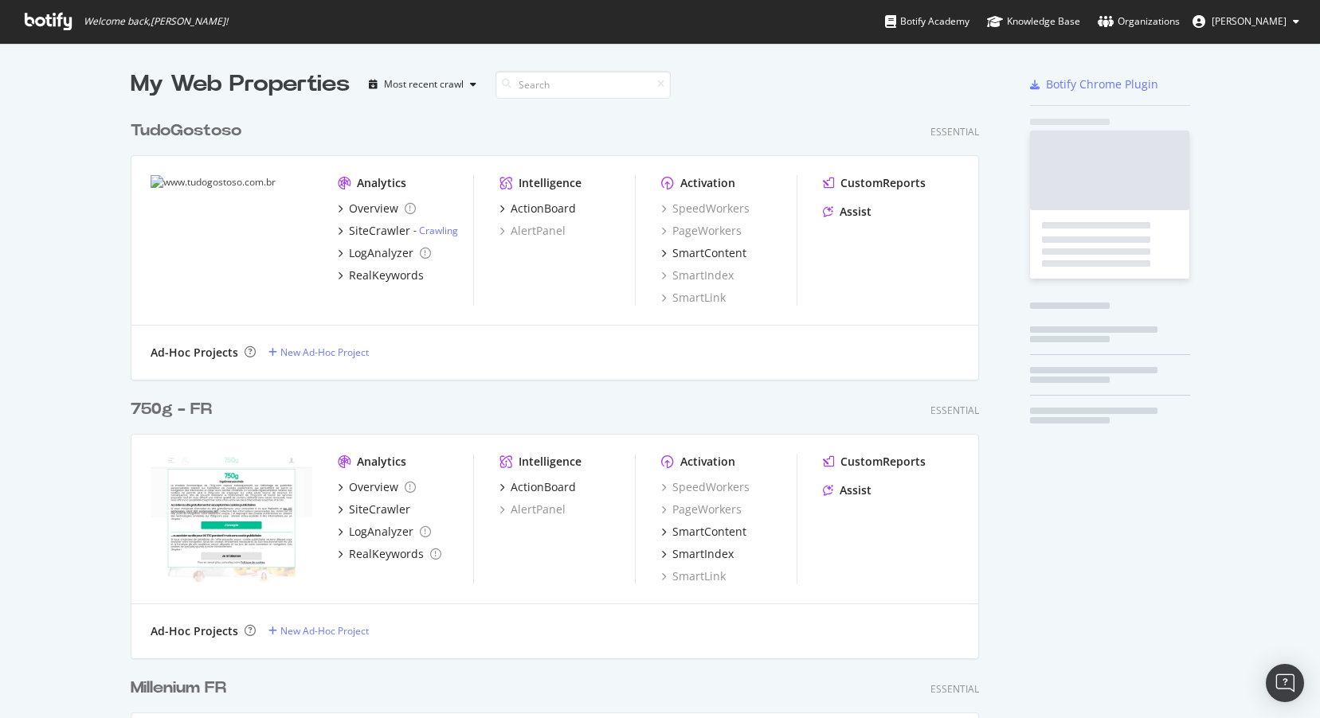
scroll to position [718, 1320]
